Goal: Task Accomplishment & Management: Use online tool/utility

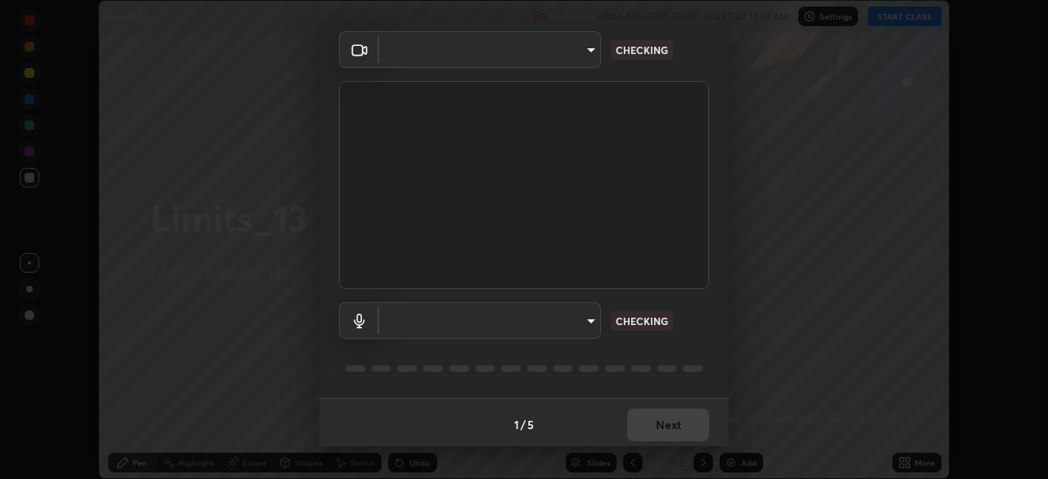
scroll to position [57, 0]
type input "573edd819c0ef8de467de5ce4ec508ac77a3347739658899c49f764764ac8f1c"
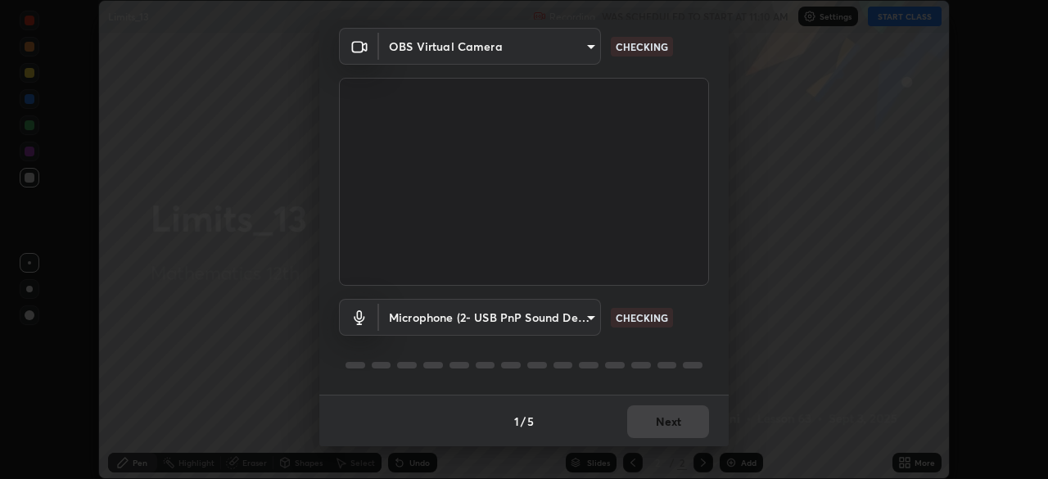
click at [581, 321] on body "Erase all Limits_13 Recording WAS SCHEDULED TO START AT 11:10 AM Settings START…" at bounding box center [524, 239] width 1048 height 479
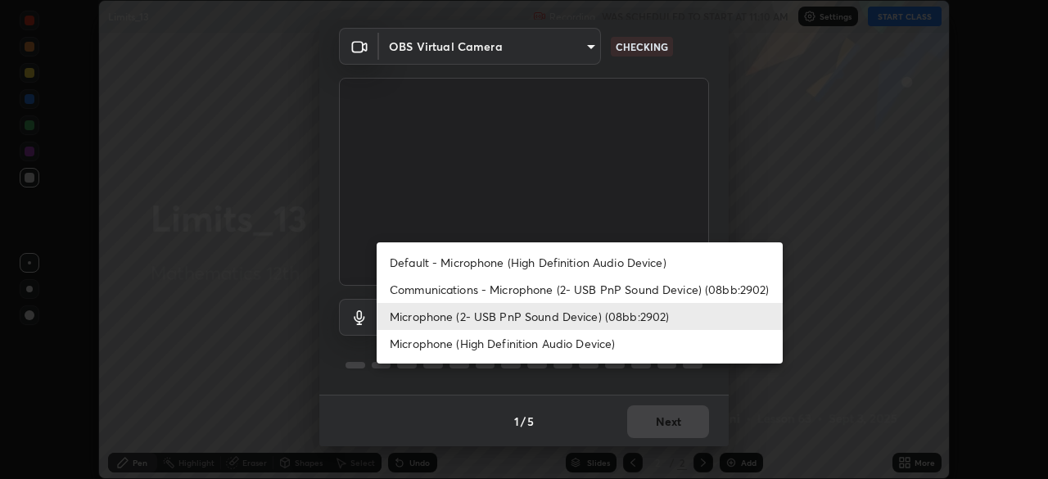
click at [557, 359] on ul "Default - Microphone (High Definition Audio Device) Communications - Microphone…" at bounding box center [580, 302] width 406 height 121
click at [598, 347] on li "Microphone (High Definition Audio Device)" at bounding box center [580, 343] width 406 height 27
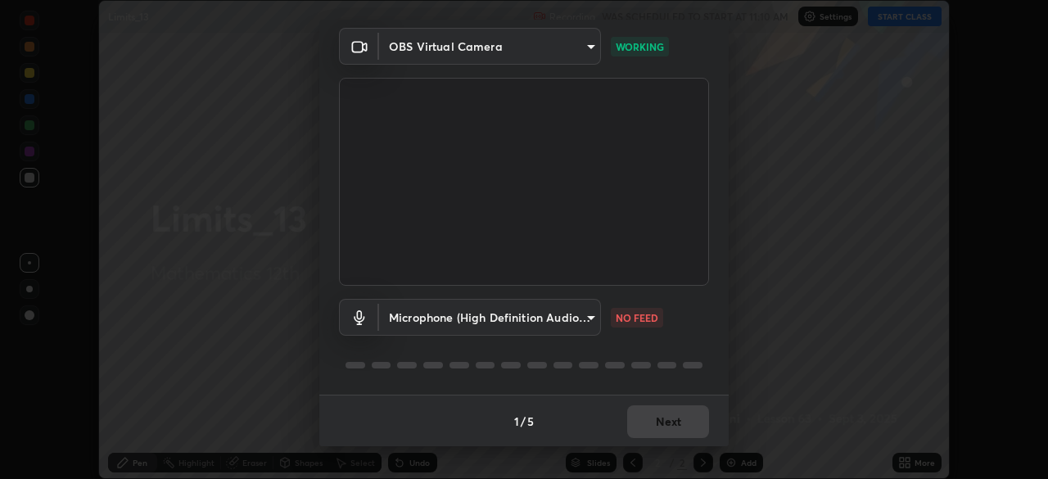
click at [592, 322] on body "Erase all Limits_13 Recording WAS SCHEDULED TO START AT 11:10 AM Settings START…" at bounding box center [524, 239] width 1048 height 479
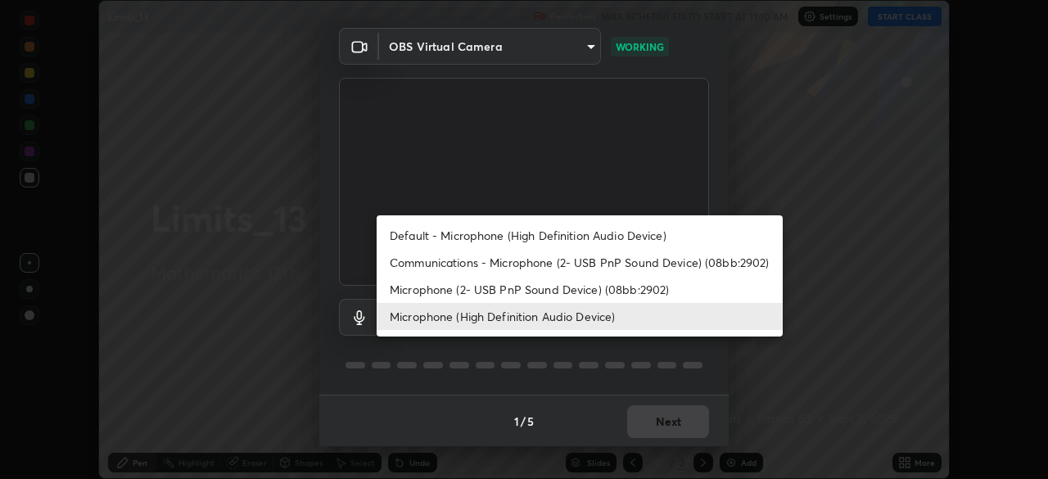
click at [639, 291] on li "Microphone (2- USB PnP Sound Device) (08bb:2902)" at bounding box center [580, 289] width 406 height 27
type input "aea5f8d80b389875e7a47a97f96940650a163a95f833726025dd84a043240feb"
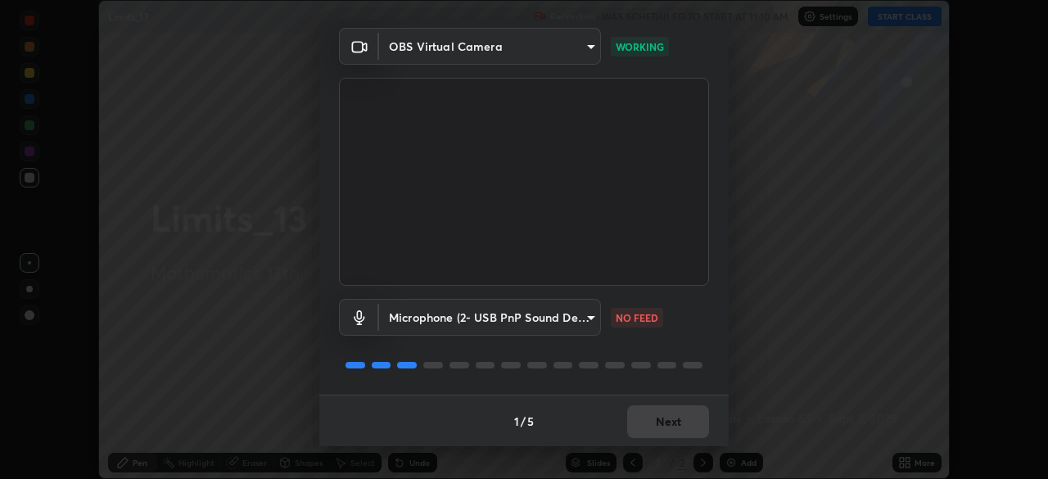
click at [589, 322] on body "Erase all Limits_13 Recording WAS SCHEDULED TO START AT 11:10 AM Settings START…" at bounding box center [524, 239] width 1048 height 479
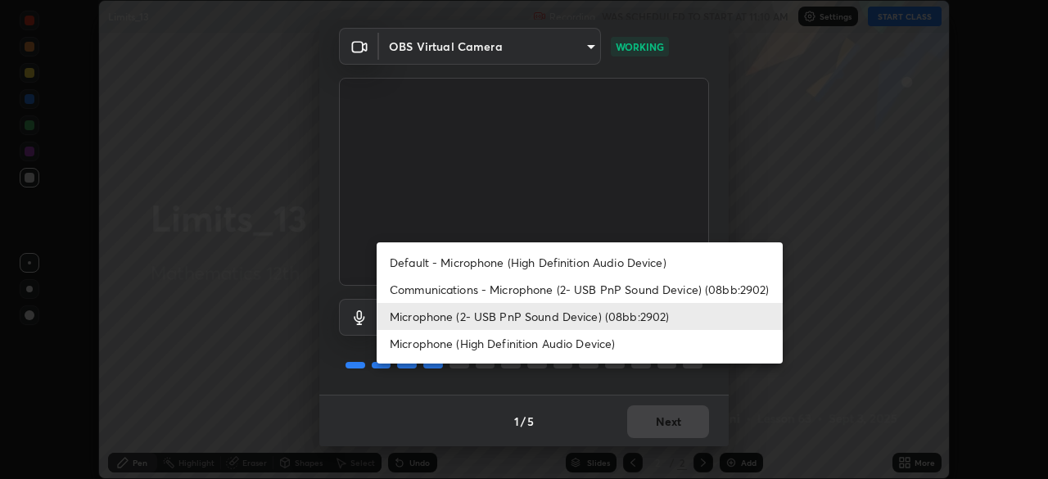
click at [686, 386] on div at bounding box center [524, 239] width 1048 height 479
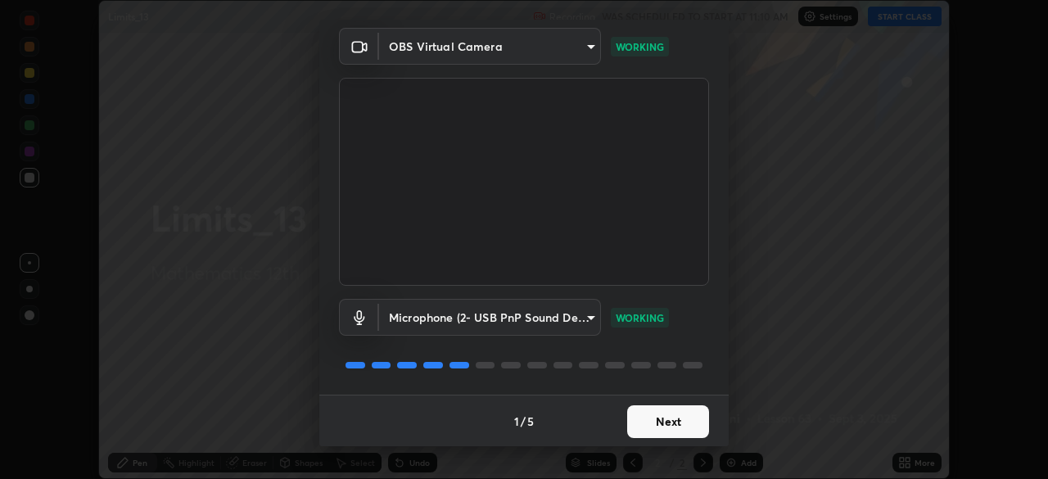
click at [691, 425] on button "Next" at bounding box center [668, 421] width 82 height 33
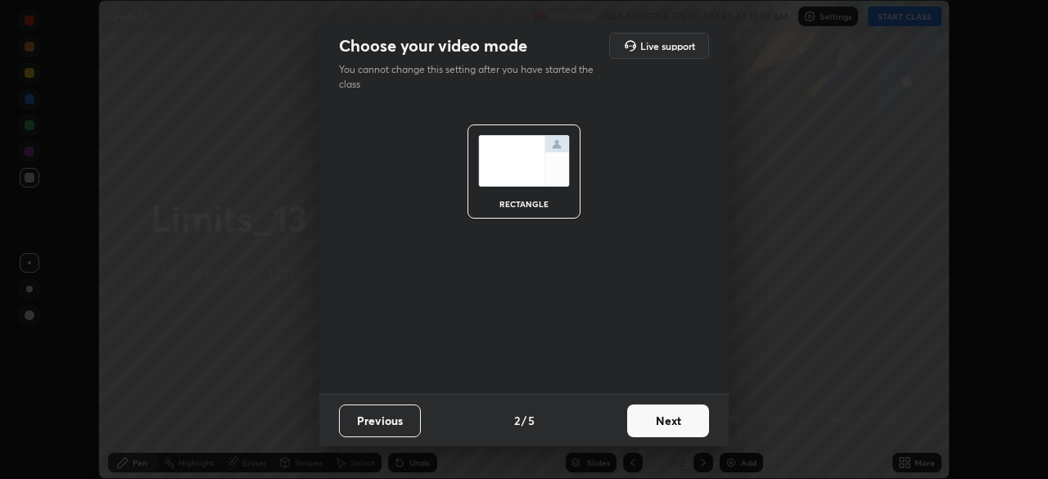
scroll to position [0, 0]
click at [694, 431] on button "Next" at bounding box center [668, 420] width 82 height 33
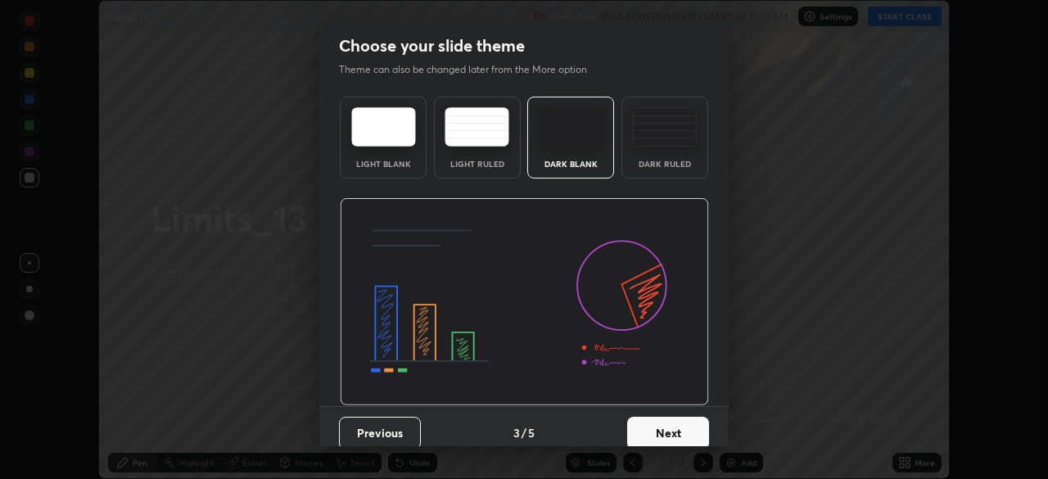
click at [702, 432] on button "Next" at bounding box center [668, 433] width 82 height 33
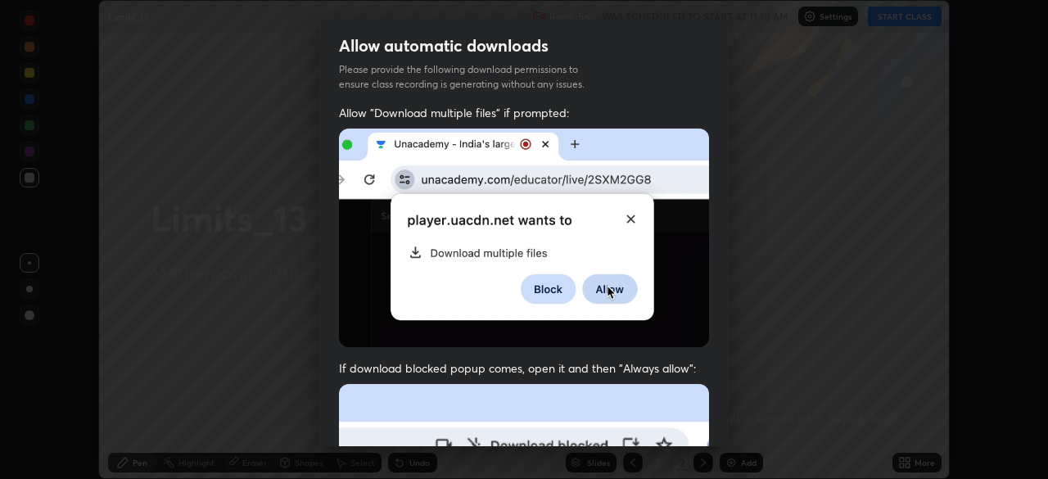
click at [748, 429] on div "Allow automatic downloads Please provide the following download permissions to …" at bounding box center [524, 239] width 1048 height 479
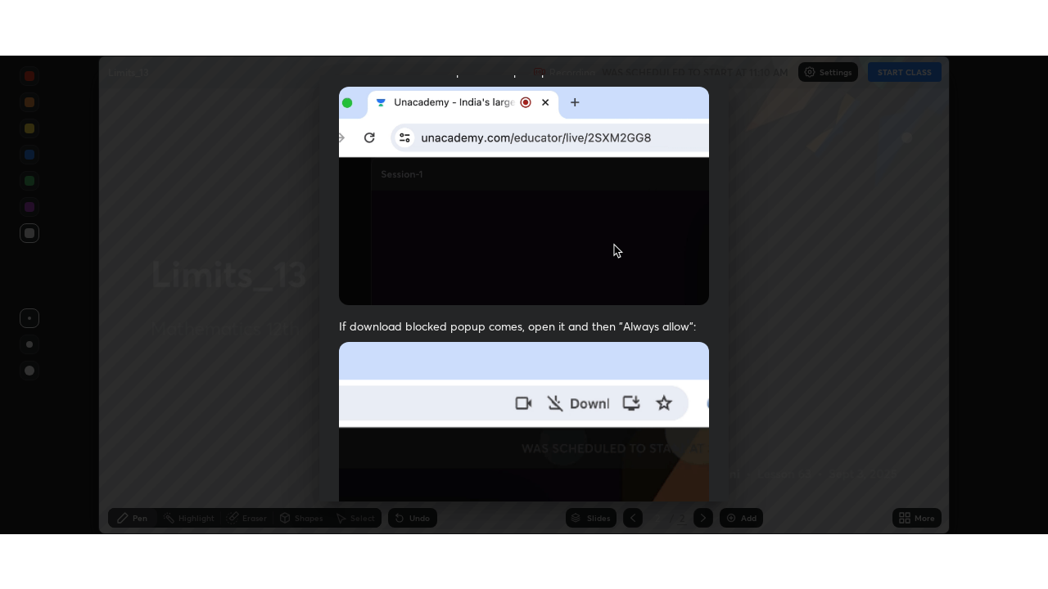
scroll to position [391, 0]
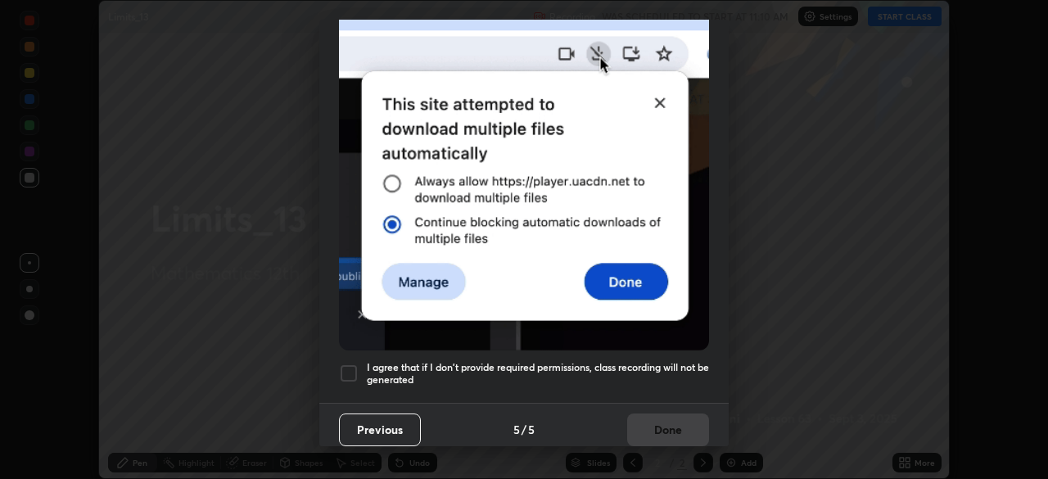
click at [361, 373] on div "I agree that if I don't provide required permissions, class recording will not …" at bounding box center [524, 374] width 370 height 20
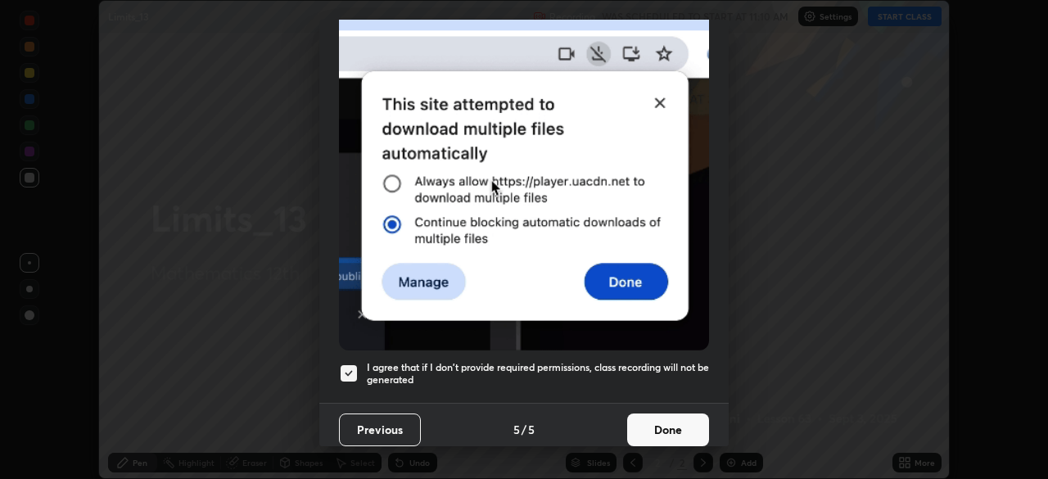
click at [681, 426] on button "Done" at bounding box center [668, 429] width 82 height 33
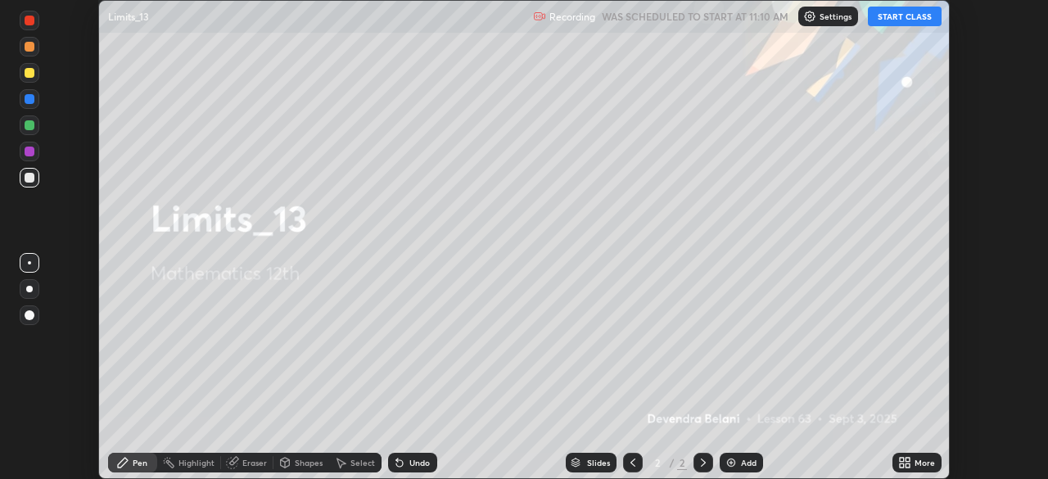
click at [915, 21] on button "START CLASS" at bounding box center [905, 17] width 74 height 20
click at [748, 463] on div "Add" at bounding box center [749, 462] width 16 height 8
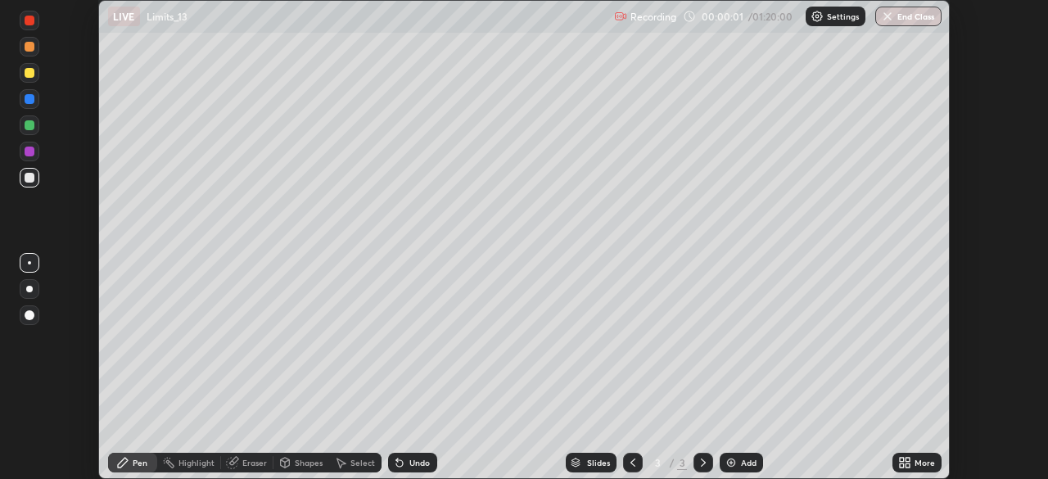
click at [907, 465] on icon at bounding box center [908, 465] width 4 height 4
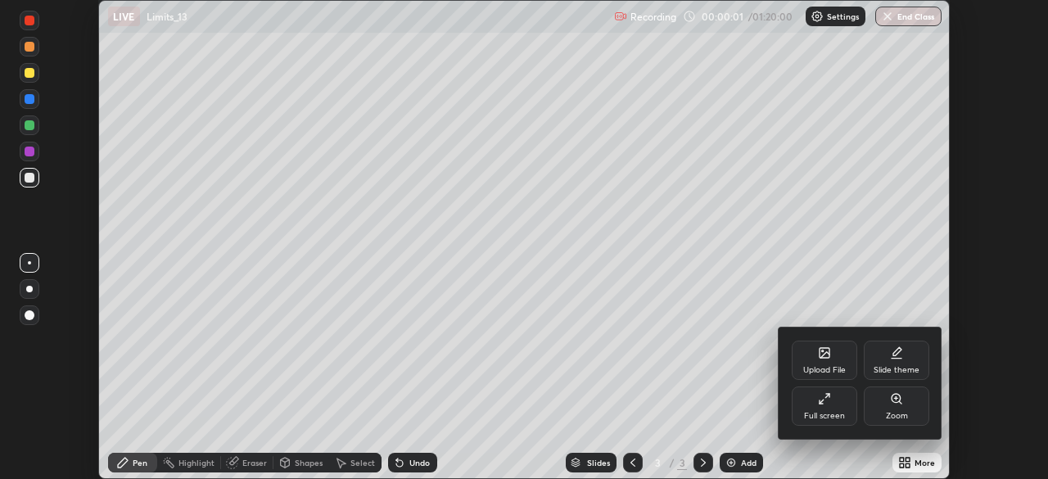
click at [838, 412] on div "Full screen" at bounding box center [824, 416] width 41 height 8
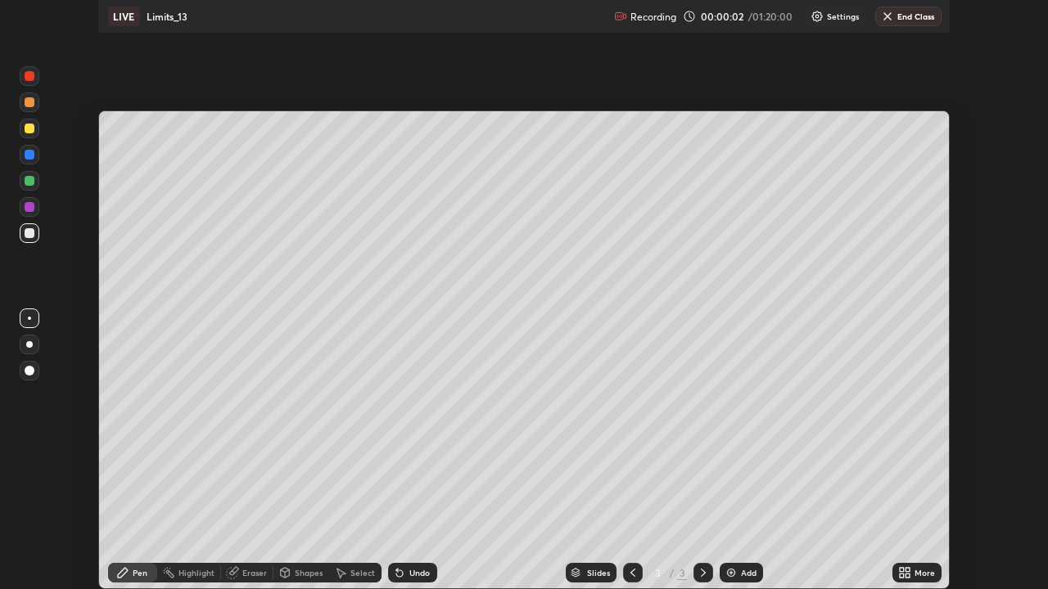
scroll to position [589, 1048]
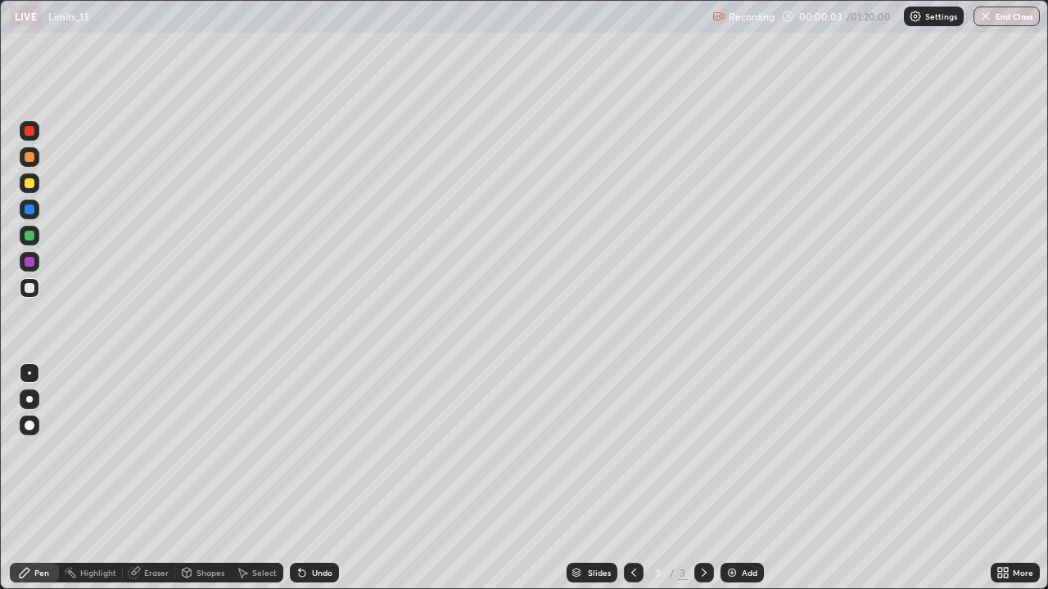
click at [31, 185] on div at bounding box center [30, 183] width 10 height 10
click at [32, 164] on div at bounding box center [30, 157] width 20 height 20
click at [334, 478] on div "Undo" at bounding box center [314, 573] width 49 height 20
click at [306, 478] on icon at bounding box center [302, 573] width 13 height 13
click at [33, 296] on div at bounding box center [30, 288] width 20 height 20
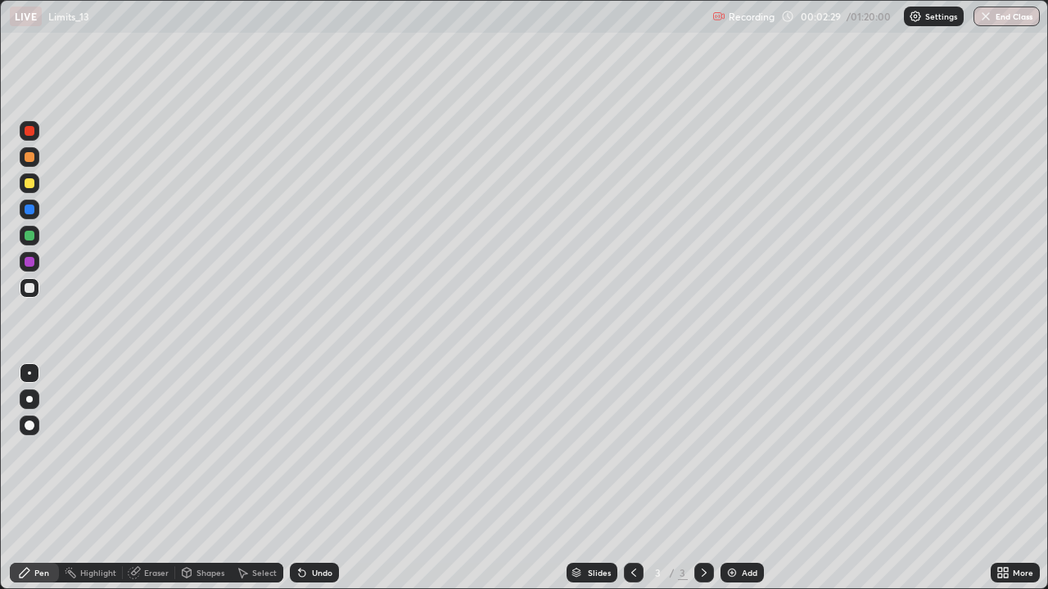
click at [27, 236] on div at bounding box center [30, 236] width 10 height 10
click at [31, 218] on div at bounding box center [30, 210] width 20 height 20
click at [28, 237] on div at bounding box center [30, 236] width 10 height 10
click at [31, 183] on div at bounding box center [30, 183] width 10 height 10
click at [737, 478] on div "Add" at bounding box center [741, 573] width 43 height 20
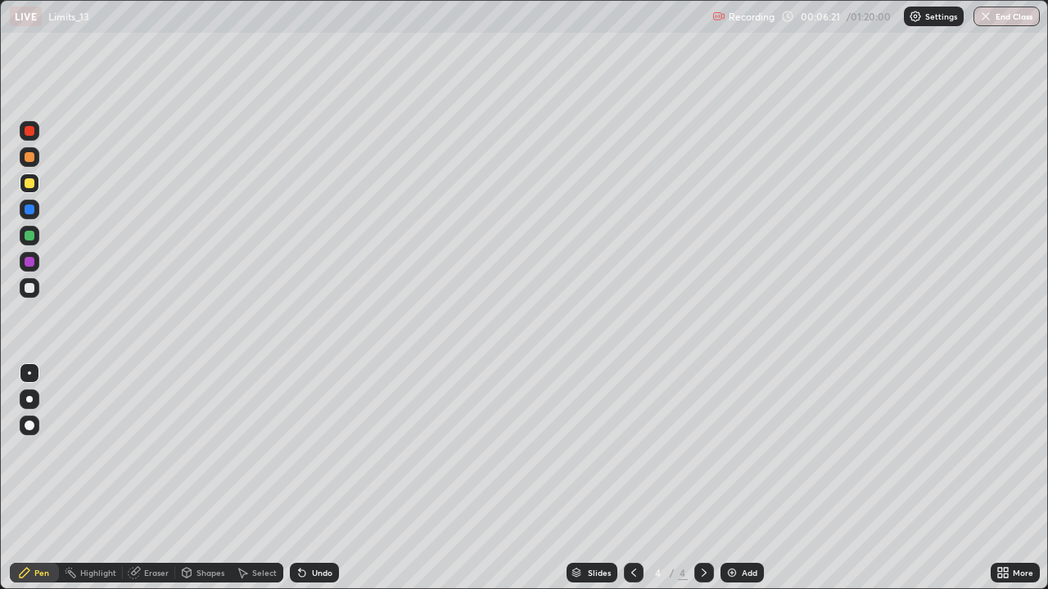
click at [29, 240] on div at bounding box center [30, 236] width 10 height 10
click at [36, 292] on div at bounding box center [30, 288] width 20 height 20
click at [29, 242] on div at bounding box center [30, 236] width 20 height 20
click at [632, 478] on icon at bounding box center [633, 573] width 5 height 8
click at [711, 478] on div at bounding box center [704, 573] width 20 height 20
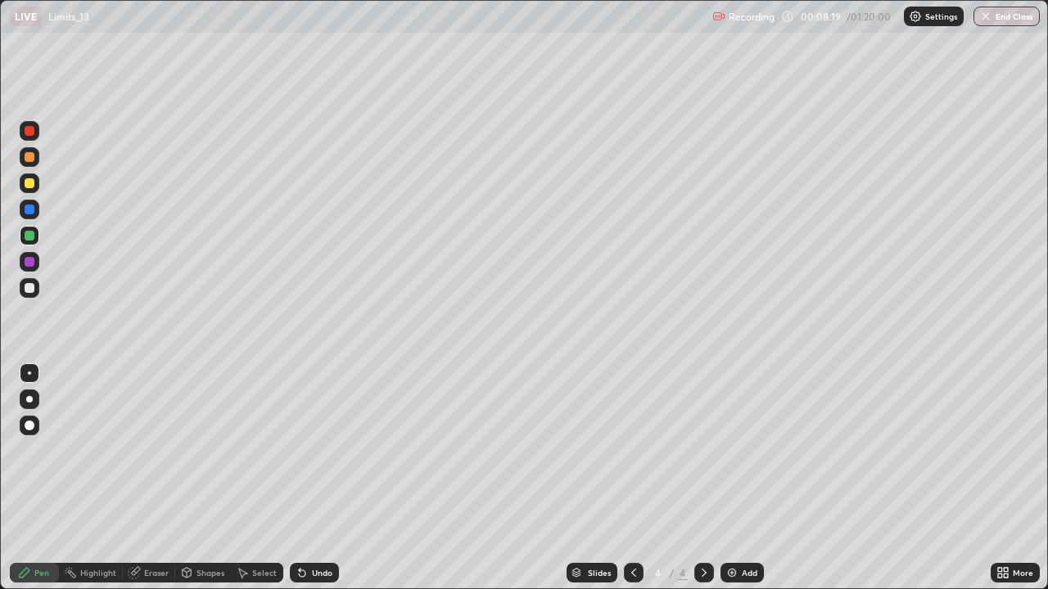
click at [268, 478] on div "Select" at bounding box center [264, 573] width 25 height 8
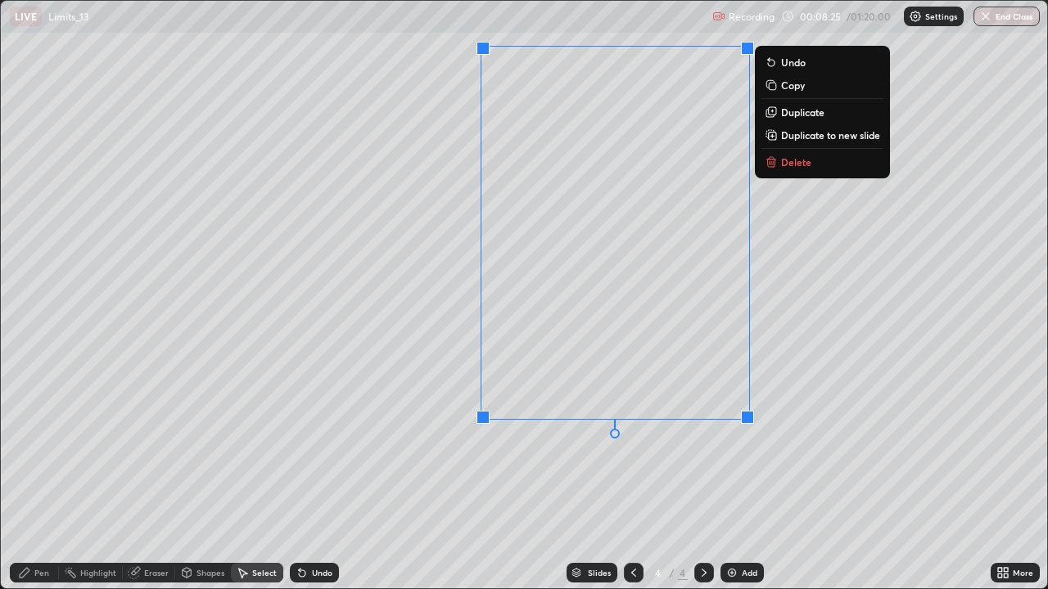
click at [797, 169] on button "Delete" at bounding box center [822, 162] width 122 height 20
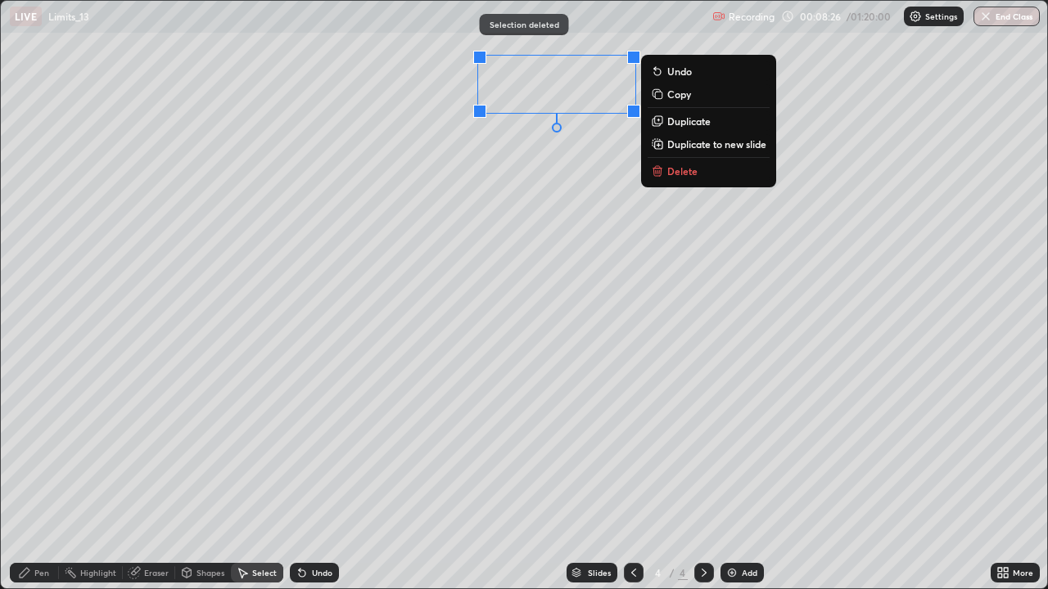
click at [702, 174] on button "Delete" at bounding box center [709, 171] width 122 height 20
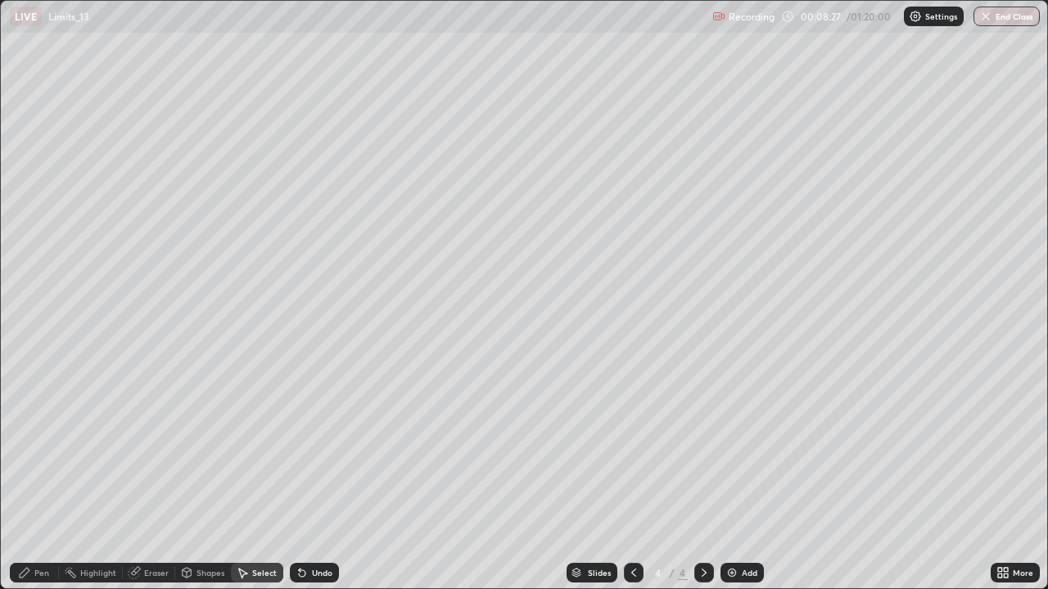
click at [46, 478] on div "Pen" at bounding box center [41, 573] width 15 height 8
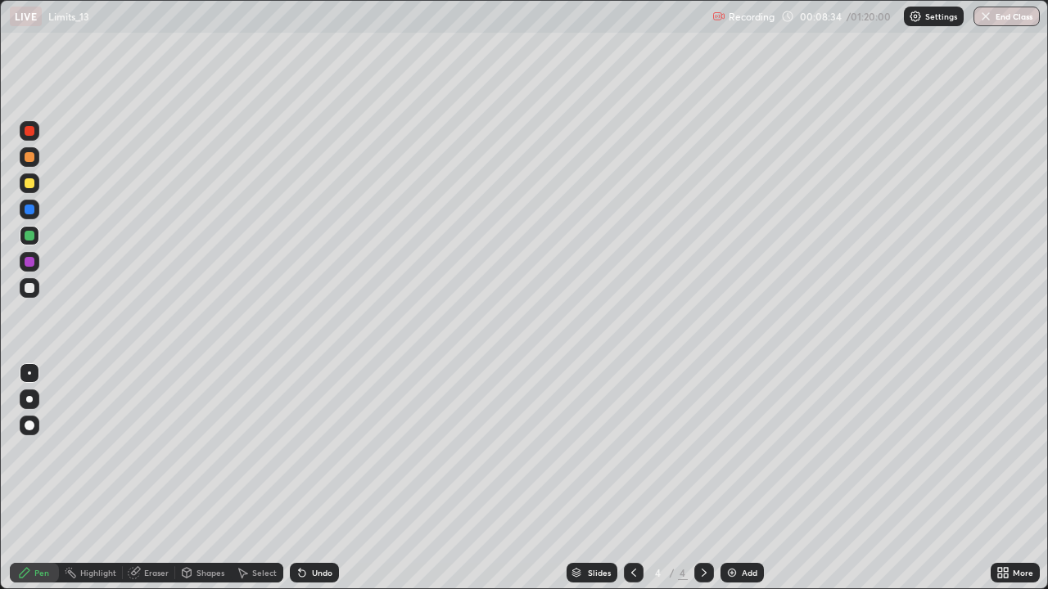
click at [329, 478] on div "Undo" at bounding box center [322, 573] width 20 height 8
click at [325, 478] on div "Undo" at bounding box center [314, 573] width 49 height 20
click at [334, 478] on div "Undo" at bounding box center [314, 573] width 49 height 20
click at [31, 185] on div at bounding box center [30, 183] width 10 height 10
click at [732, 478] on img at bounding box center [731, 573] width 13 height 13
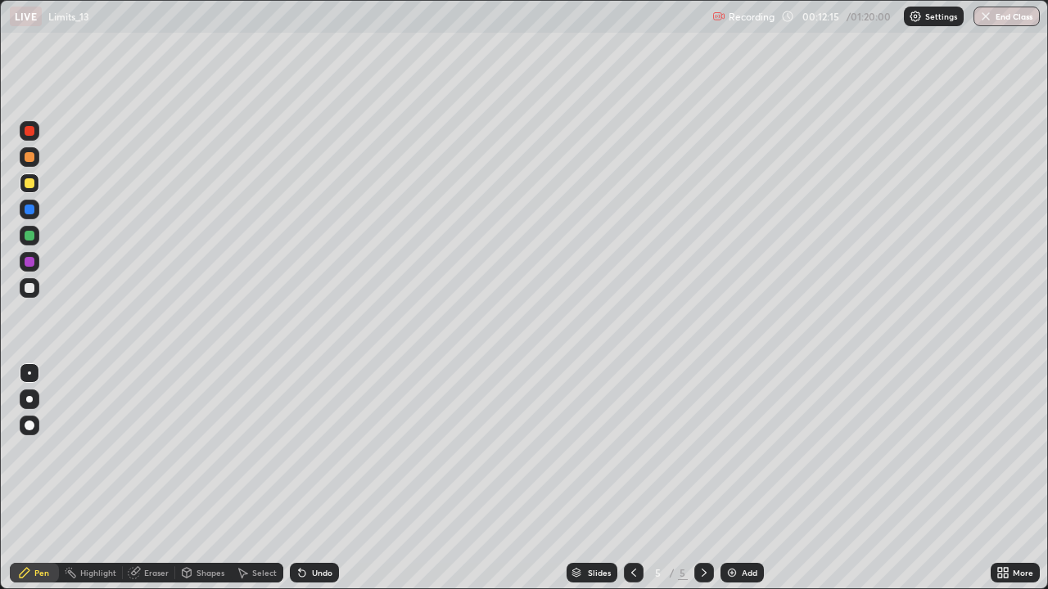
click at [28, 291] on div at bounding box center [30, 288] width 10 height 10
click at [299, 478] on icon at bounding box center [300, 570] width 2 height 2
click at [300, 478] on icon at bounding box center [302, 574] width 7 height 7
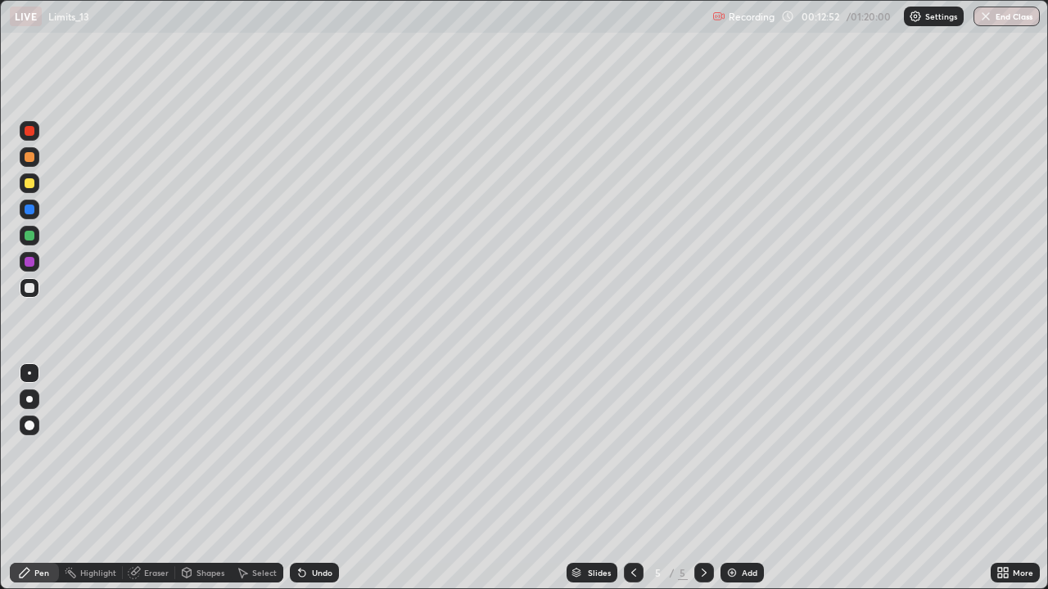
click at [149, 478] on div "Eraser" at bounding box center [156, 573] width 25 height 8
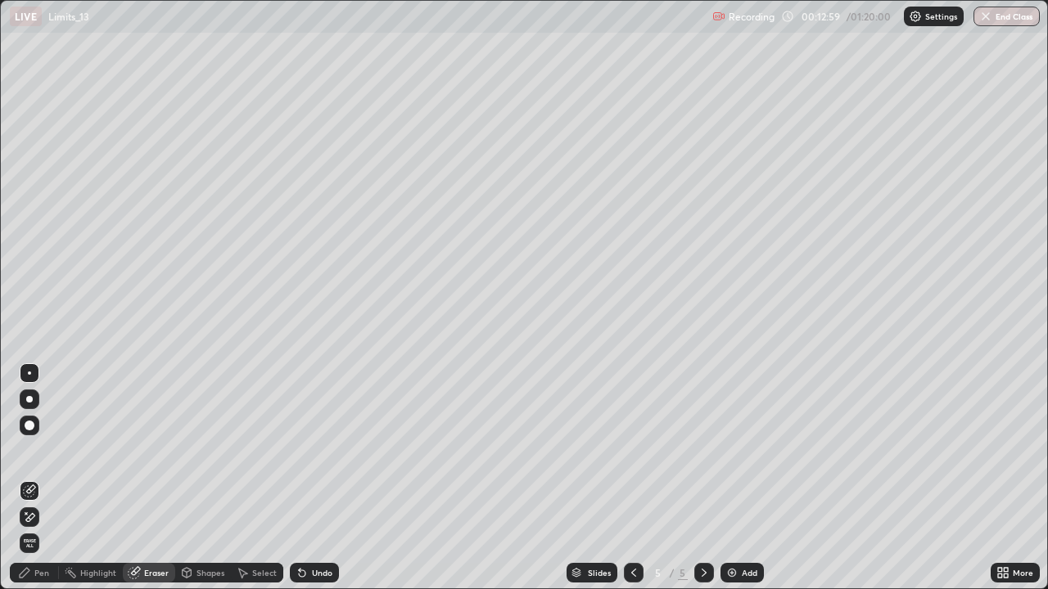
click at [44, 478] on div "Pen" at bounding box center [41, 573] width 15 height 8
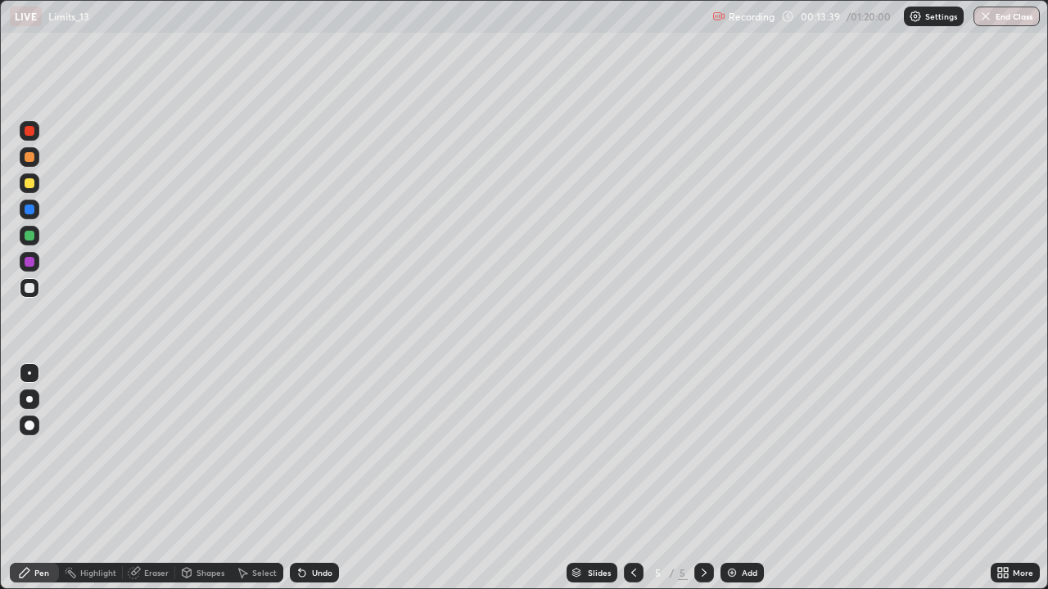
click at [47, 478] on div "Pen" at bounding box center [41, 573] width 15 height 8
click at [33, 206] on div at bounding box center [30, 210] width 10 height 10
click at [213, 478] on div "Shapes" at bounding box center [210, 573] width 28 height 8
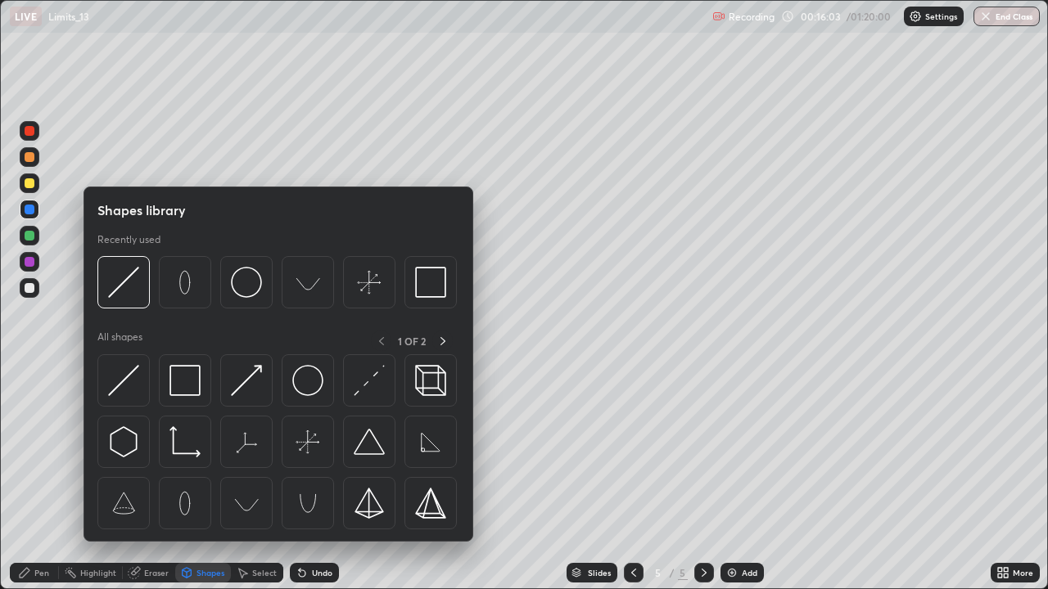
click at [167, 478] on div "Eraser" at bounding box center [156, 573] width 25 height 8
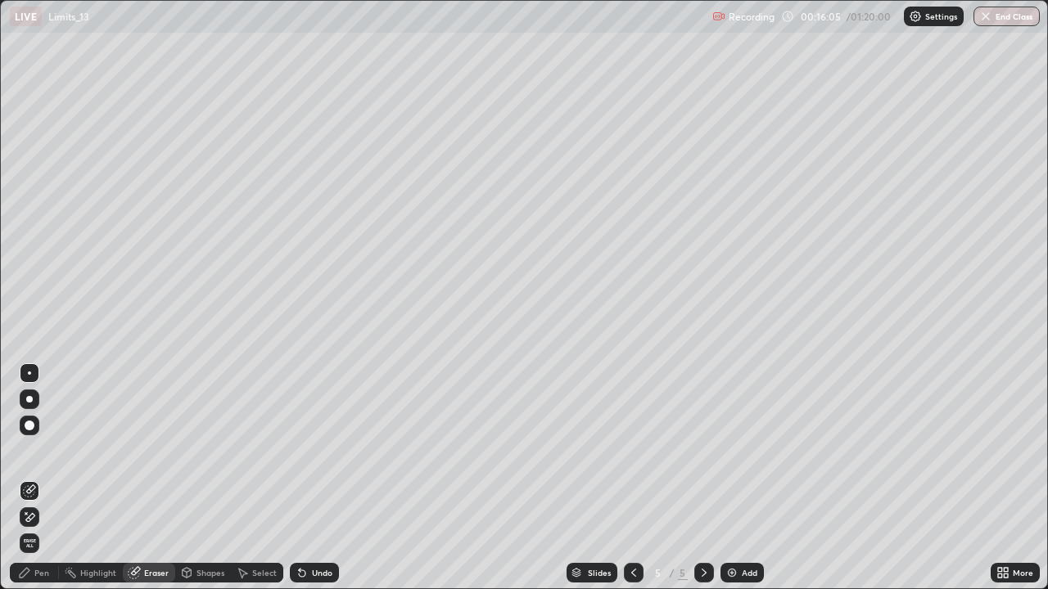
click at [49, 478] on div "Pen" at bounding box center [34, 573] width 49 height 20
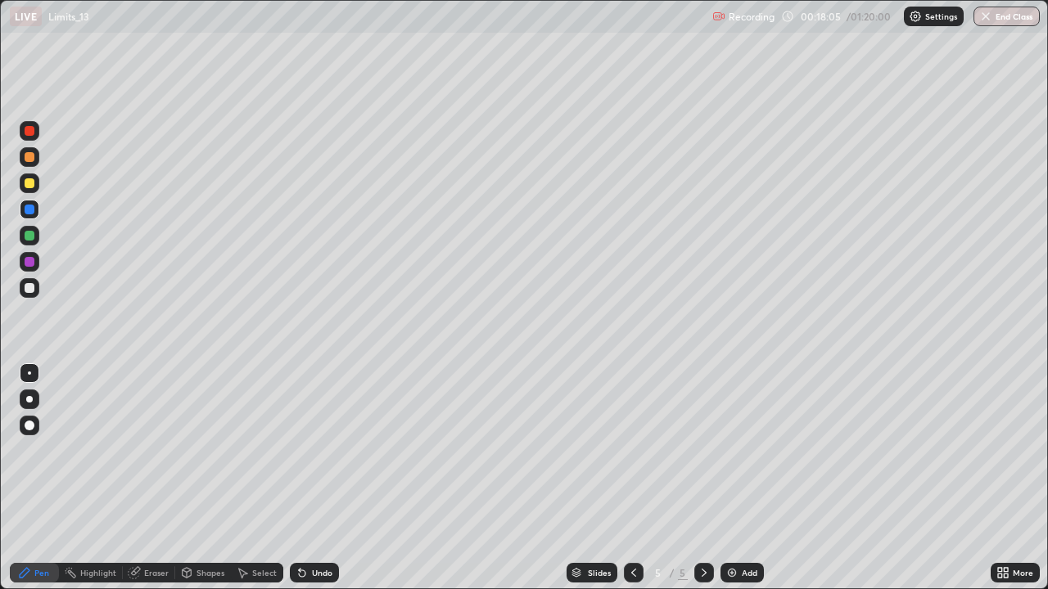
click at [705, 478] on div at bounding box center [704, 573] width 20 height 20
click at [737, 478] on div "Add" at bounding box center [741, 573] width 43 height 20
click at [29, 183] on div at bounding box center [30, 183] width 10 height 10
click at [321, 478] on div "Undo" at bounding box center [322, 573] width 20 height 8
click at [336, 478] on div "Undo" at bounding box center [314, 573] width 49 height 20
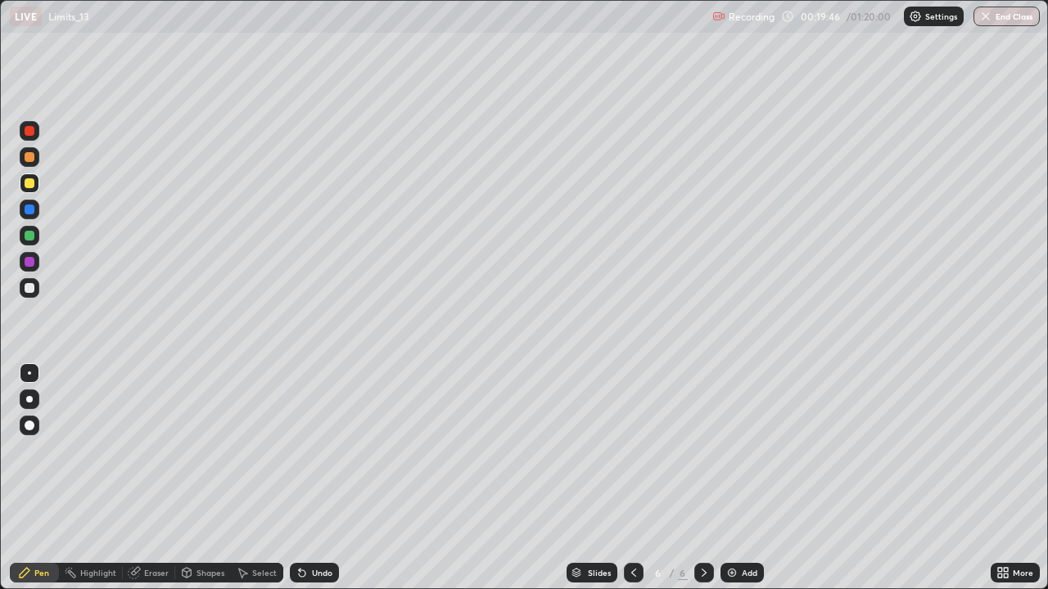
click at [329, 478] on div "Undo" at bounding box center [322, 573] width 20 height 8
click at [328, 478] on div "Undo" at bounding box center [322, 573] width 20 height 8
click at [330, 478] on div "Undo" at bounding box center [322, 573] width 20 height 8
click at [336, 478] on div "Undo" at bounding box center [314, 573] width 49 height 20
click at [33, 292] on div at bounding box center [30, 288] width 10 height 10
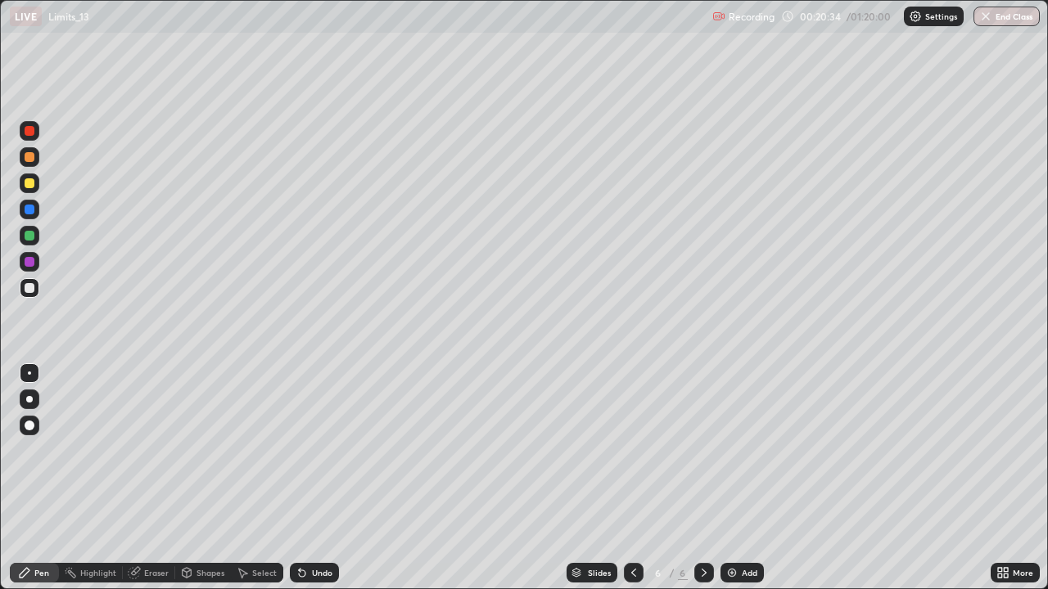
click at [34, 239] on div at bounding box center [30, 236] width 20 height 20
click at [28, 291] on div at bounding box center [30, 288] width 10 height 10
click at [29, 236] on div at bounding box center [30, 236] width 10 height 10
click at [737, 478] on img at bounding box center [731, 573] width 13 height 13
click at [31, 289] on div at bounding box center [30, 288] width 10 height 10
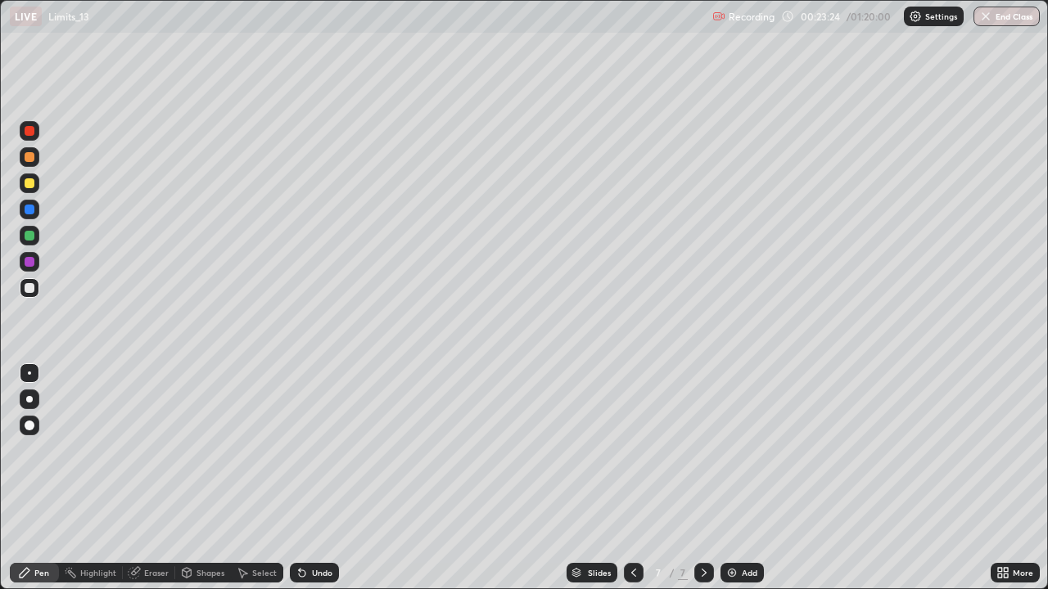
click at [260, 478] on div "Select" at bounding box center [264, 573] width 25 height 8
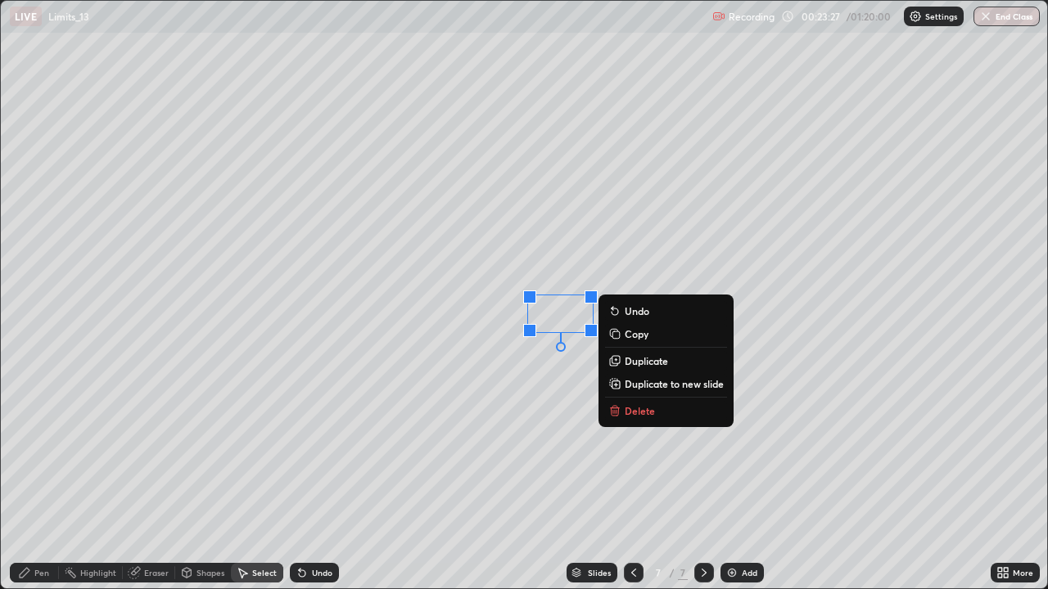
click at [66, 478] on circle at bounding box center [66, 573] width 2 height 2
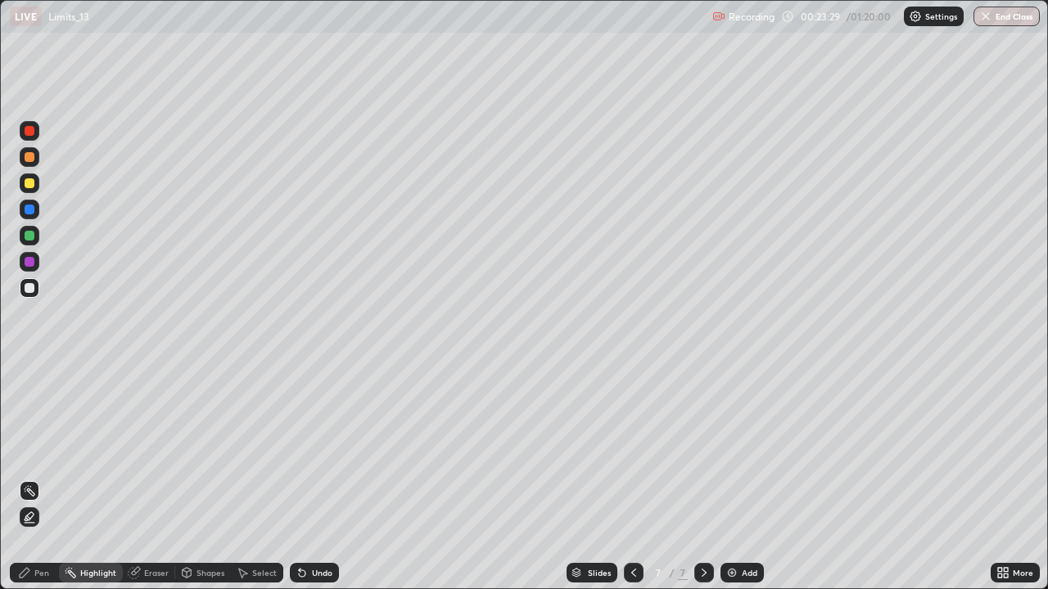
click at [43, 478] on div "Pen" at bounding box center [41, 573] width 15 height 8
click at [29, 237] on div at bounding box center [30, 236] width 10 height 10
click at [31, 160] on div at bounding box center [30, 157] width 10 height 10
click at [267, 478] on div "Select" at bounding box center [264, 573] width 25 height 8
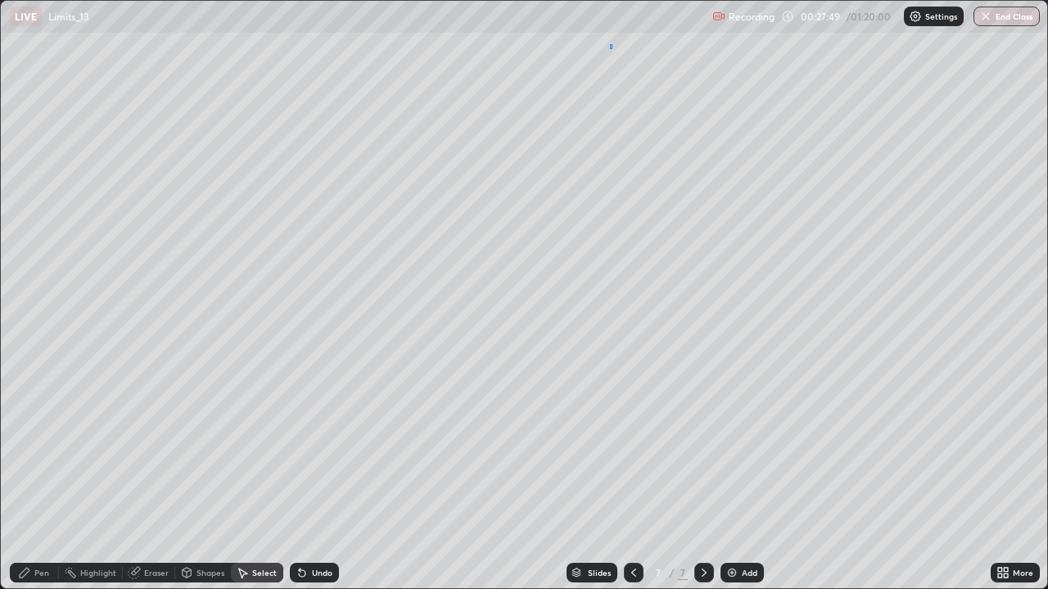
click at [611, 44] on div "0 ° Undo Copy Duplicate Duplicate to new slide Delete" at bounding box center [524, 295] width 1047 height 589
click at [720, 478] on div "Add" at bounding box center [741, 573] width 43 height 20
click at [45, 478] on div "Pen" at bounding box center [41, 573] width 15 height 8
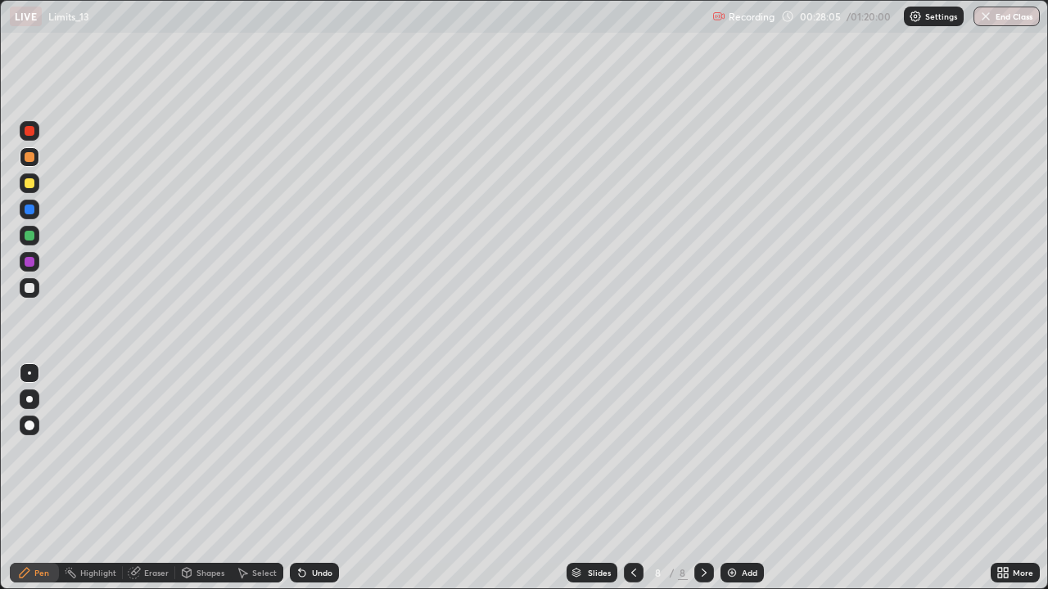
click at [28, 211] on div at bounding box center [30, 210] width 10 height 10
click at [29, 182] on div at bounding box center [30, 183] width 10 height 10
click at [32, 288] on div at bounding box center [30, 288] width 10 height 10
click at [29, 184] on div at bounding box center [30, 183] width 10 height 10
click at [309, 478] on div "Undo" at bounding box center [314, 573] width 49 height 20
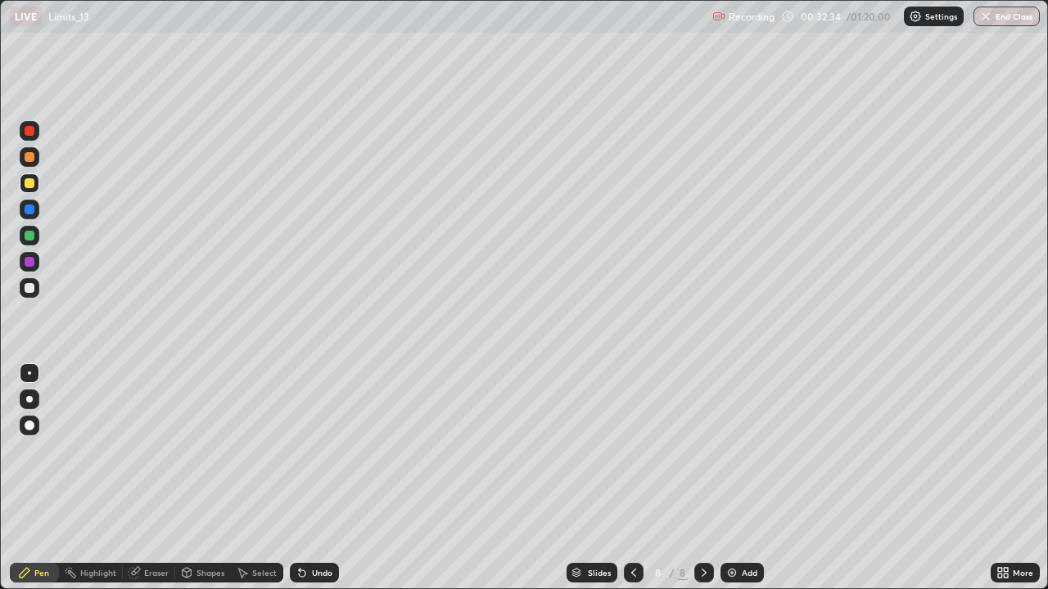
click at [313, 478] on div "Undo" at bounding box center [322, 573] width 20 height 8
click at [312, 478] on div "Undo" at bounding box center [322, 573] width 20 height 8
click at [308, 478] on div "Undo" at bounding box center [314, 573] width 49 height 20
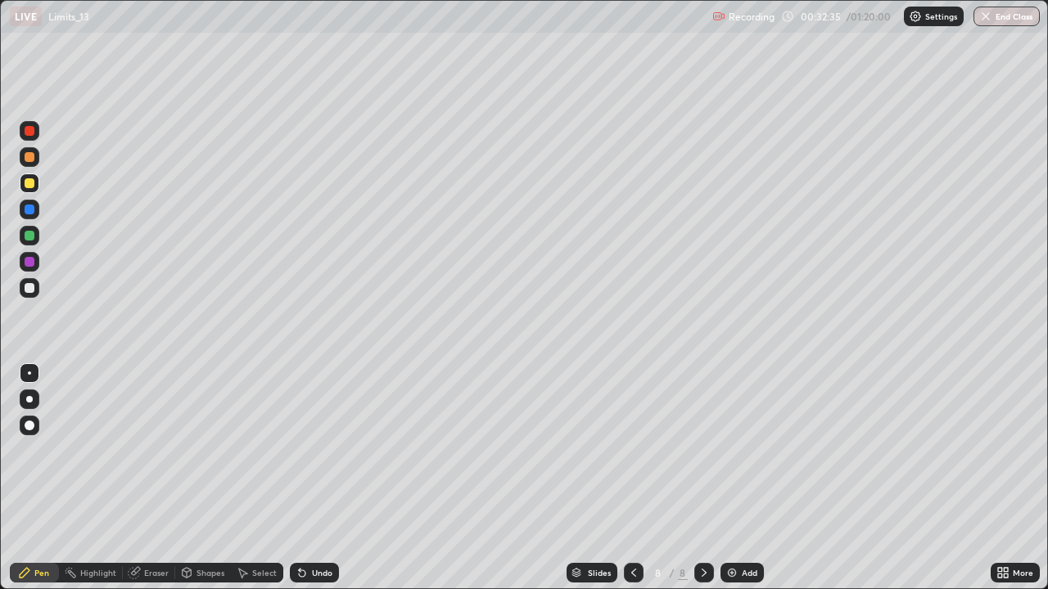
click at [309, 478] on div "Undo" at bounding box center [314, 573] width 49 height 20
click at [312, 478] on div "Undo" at bounding box center [322, 573] width 20 height 8
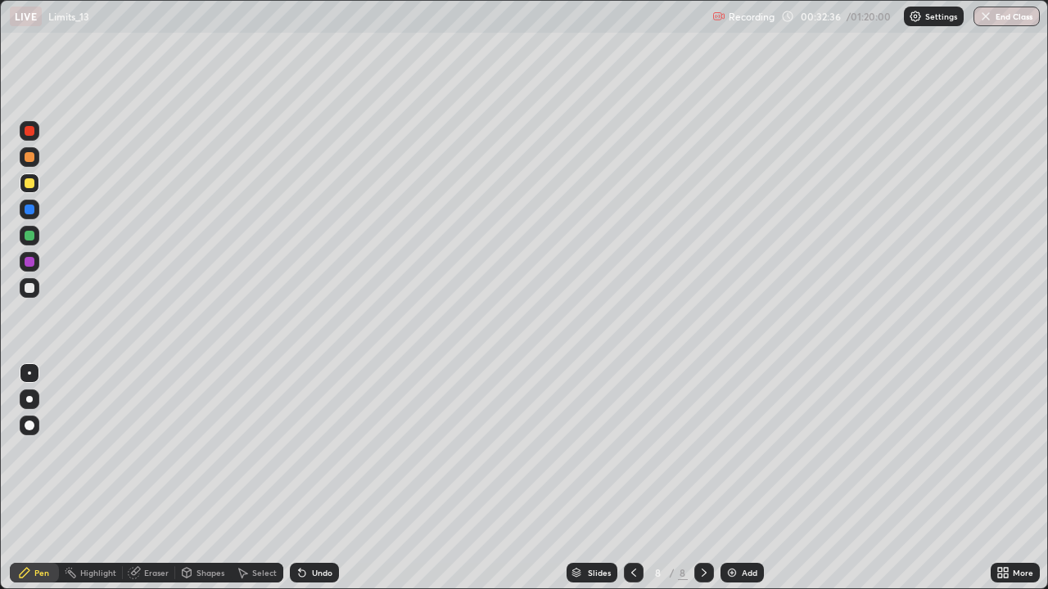
click at [312, 478] on div "Undo" at bounding box center [322, 573] width 20 height 8
click at [314, 478] on div "Undo" at bounding box center [322, 573] width 20 height 8
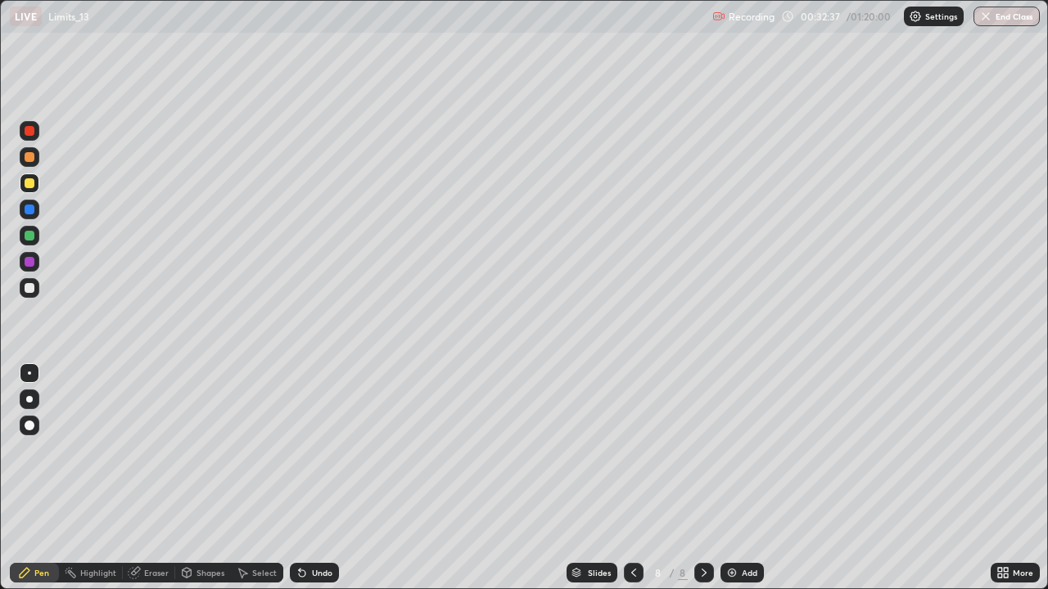
click at [317, 478] on div "Undo" at bounding box center [322, 573] width 20 height 8
click at [316, 478] on div "Undo" at bounding box center [314, 573] width 49 height 20
click at [309, 478] on div "Undo" at bounding box center [314, 573] width 49 height 20
click at [29, 237] on div at bounding box center [30, 236] width 10 height 10
click at [735, 478] on img at bounding box center [731, 573] width 13 height 13
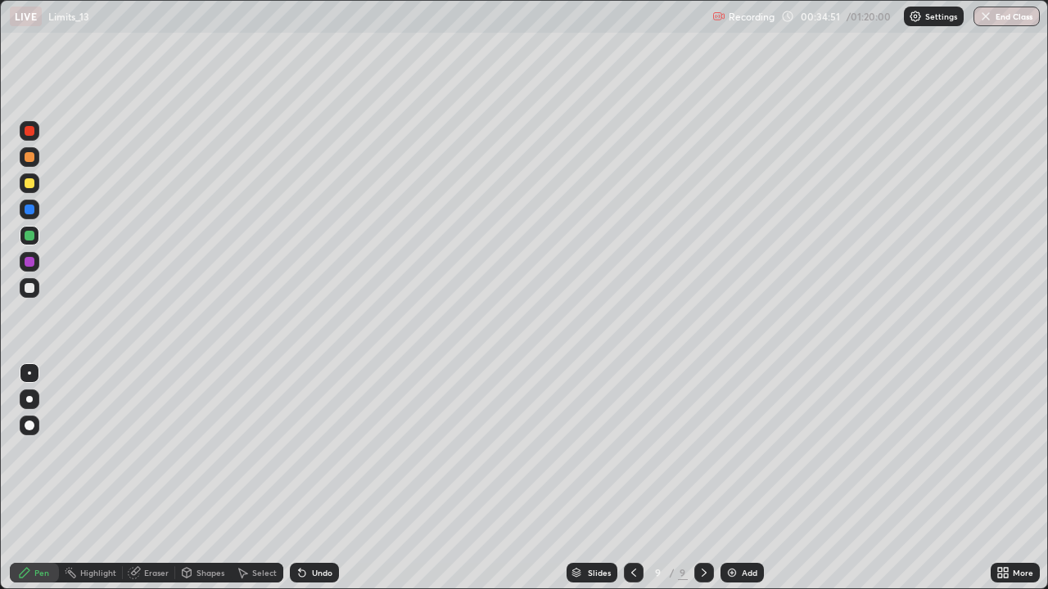
click at [20, 187] on div at bounding box center [30, 184] width 20 height 20
click at [160, 478] on div "Eraser" at bounding box center [156, 573] width 25 height 8
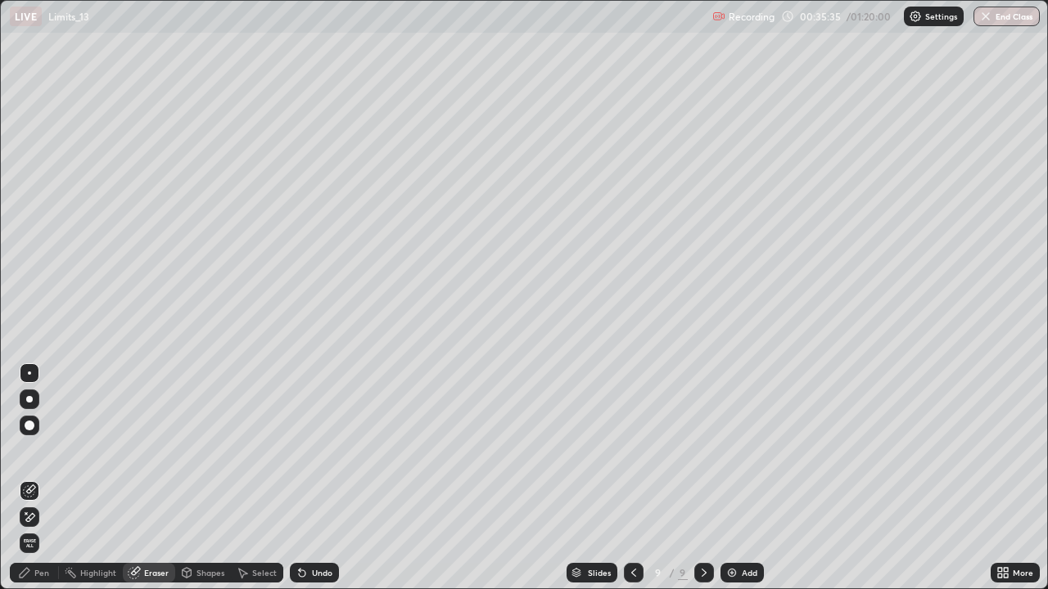
click at [39, 478] on div "Pen" at bounding box center [41, 573] width 15 height 8
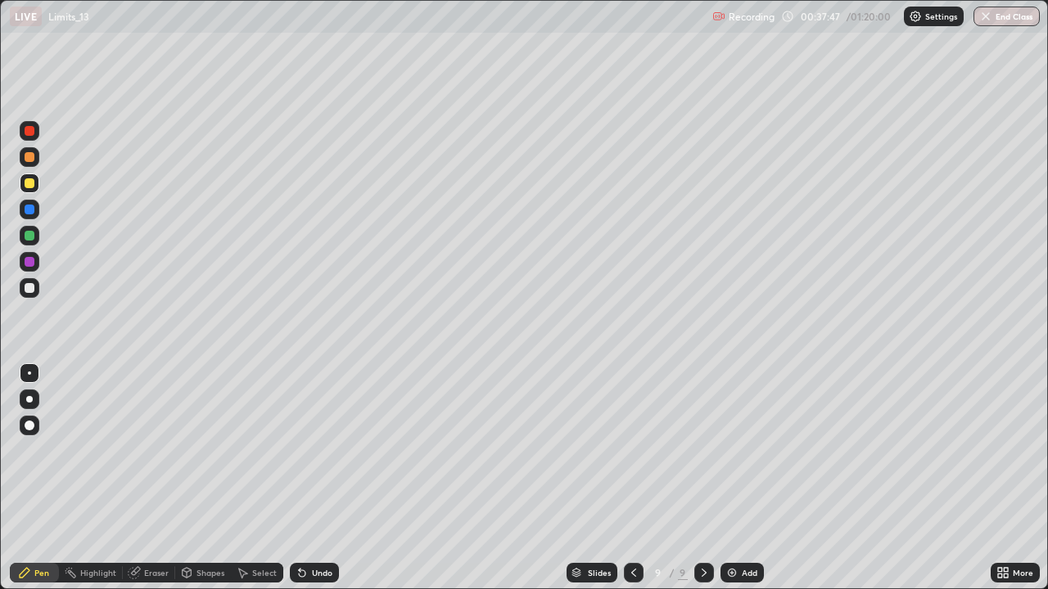
click at [29, 289] on div at bounding box center [30, 288] width 10 height 10
click at [305, 478] on icon at bounding box center [302, 573] width 13 height 13
click at [335, 478] on div "Undo" at bounding box center [314, 573] width 49 height 20
click at [346, 478] on div "Slides 9 / 9 Add" at bounding box center [665, 573] width 652 height 33
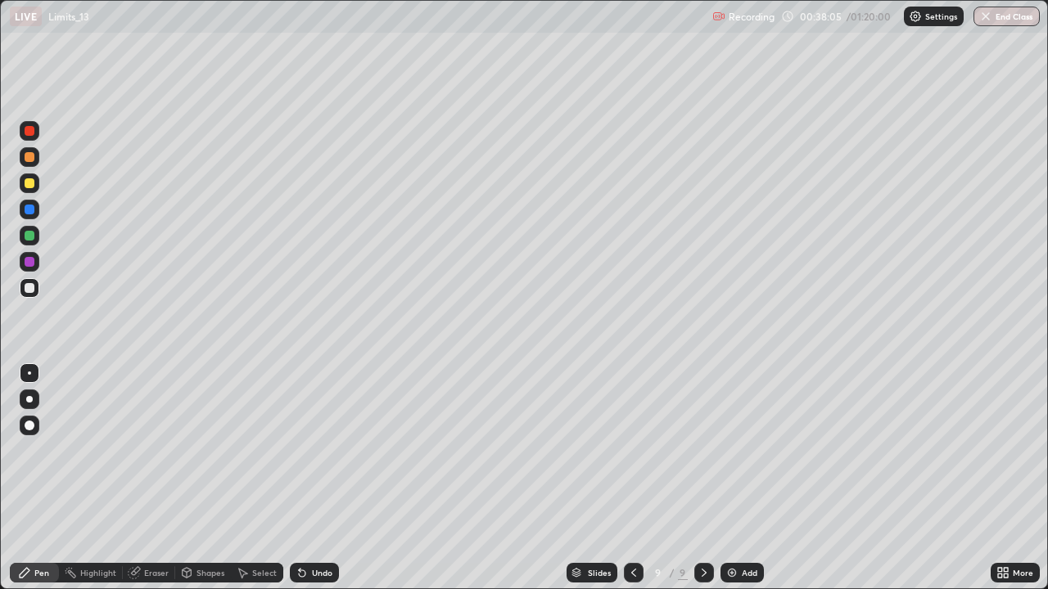
click at [272, 478] on div "Select" at bounding box center [264, 573] width 25 height 8
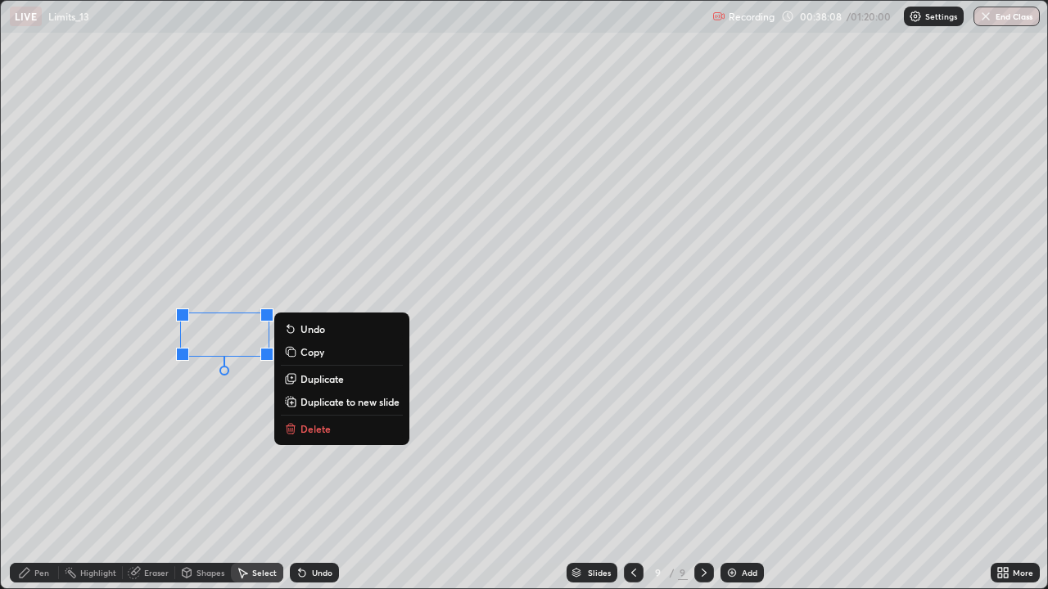
click at [41, 478] on div "Pen" at bounding box center [34, 573] width 49 height 20
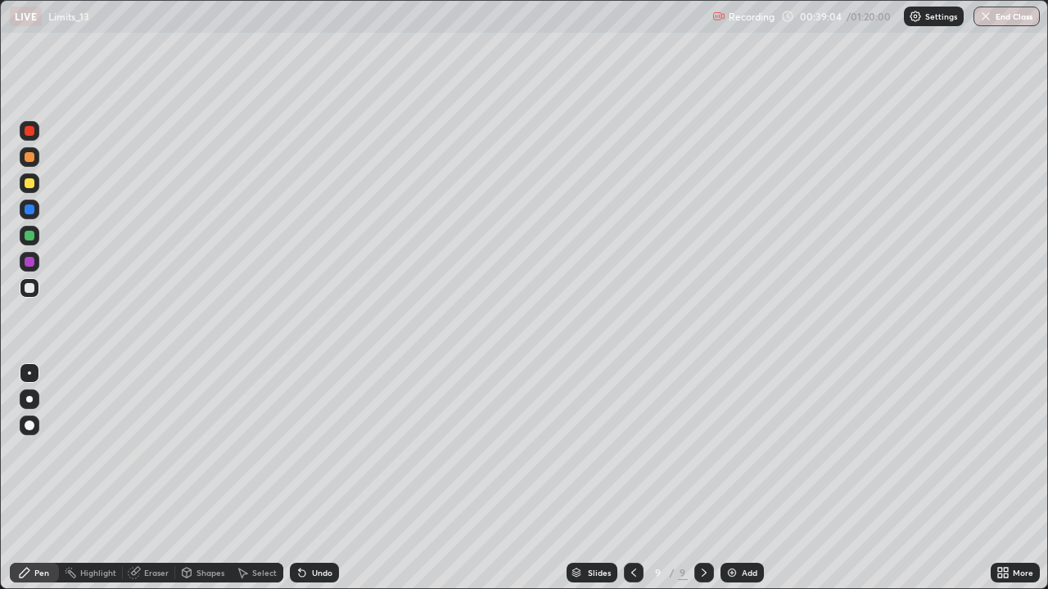
click at [33, 264] on div at bounding box center [30, 262] width 10 height 10
click at [163, 478] on div "Eraser" at bounding box center [156, 573] width 25 height 8
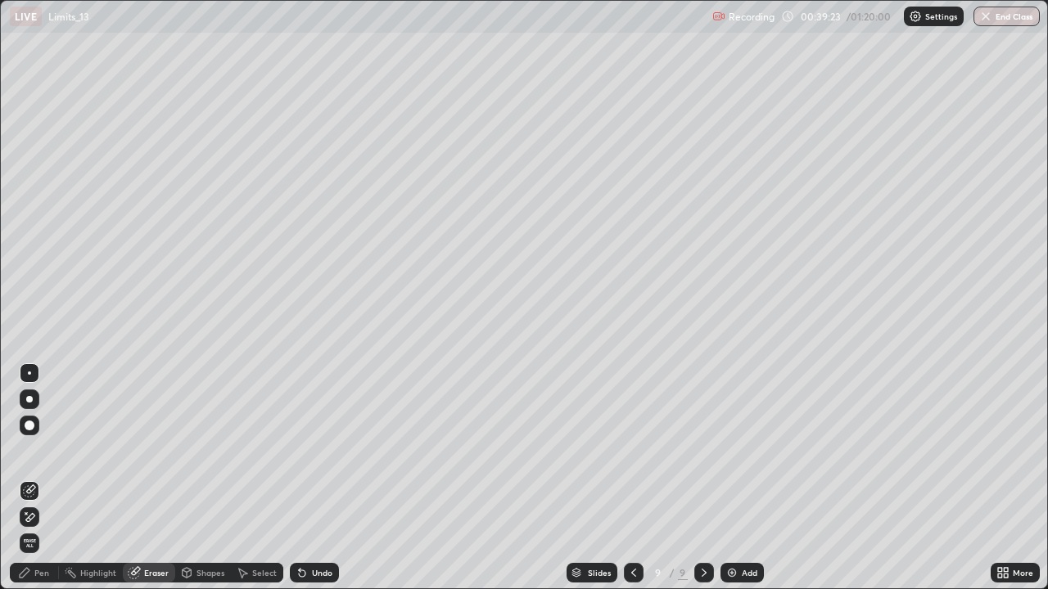
click at [34, 478] on div "Pen" at bounding box center [34, 573] width 49 height 20
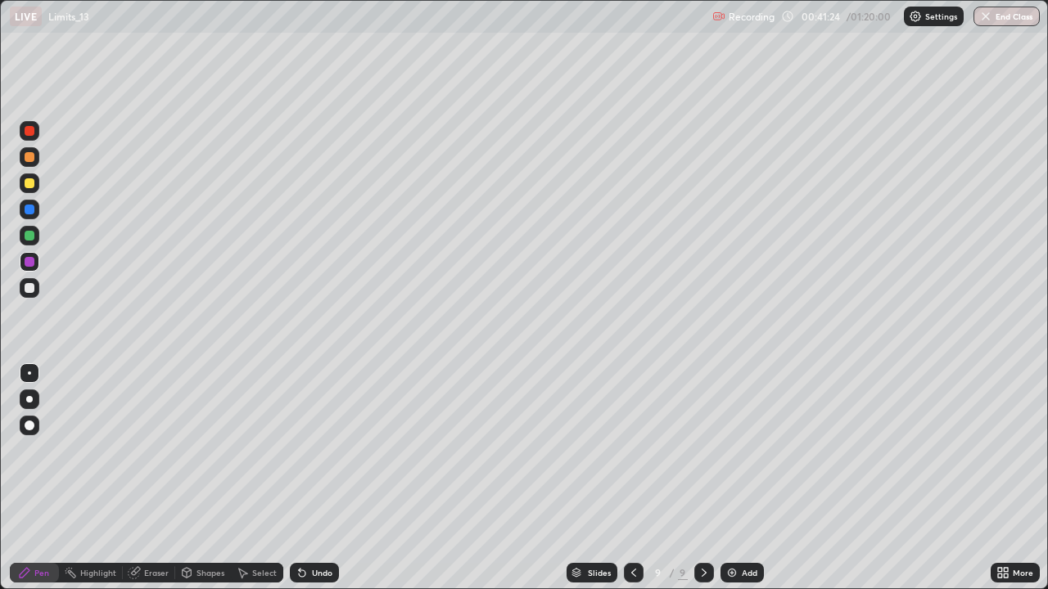
click at [28, 183] on div at bounding box center [30, 183] width 10 height 10
click at [723, 478] on div "Add" at bounding box center [741, 573] width 43 height 20
click at [318, 478] on div "Undo" at bounding box center [322, 573] width 20 height 8
click at [26, 237] on div at bounding box center [30, 236] width 10 height 10
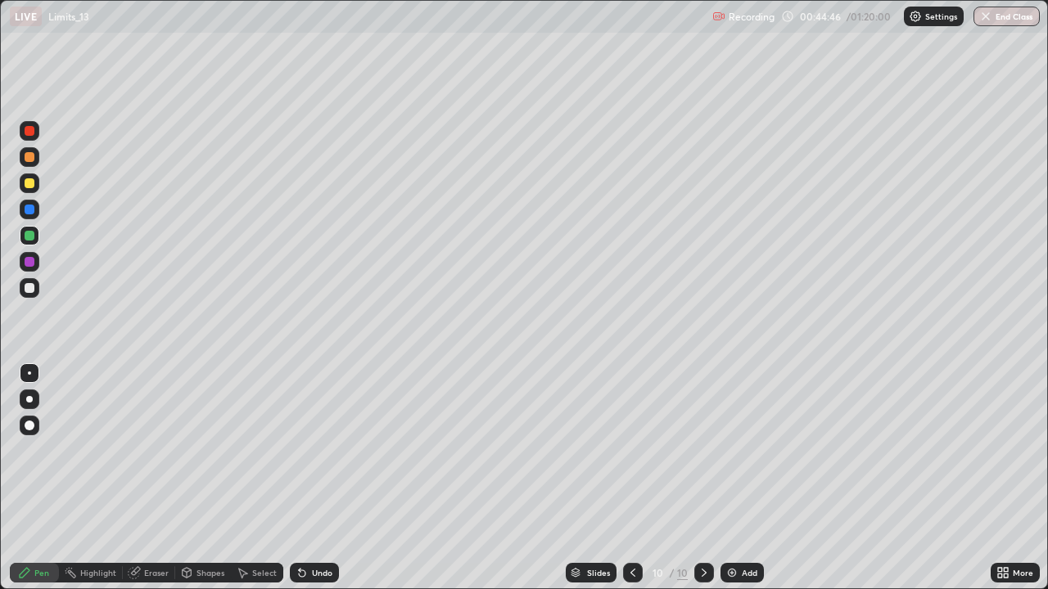
click at [27, 183] on div at bounding box center [30, 183] width 10 height 10
click at [747, 478] on div "Add" at bounding box center [741, 573] width 43 height 20
click at [299, 478] on icon at bounding box center [300, 570] width 2 height 2
click at [313, 478] on div "Undo" at bounding box center [322, 573] width 20 height 8
click at [734, 478] on img at bounding box center [731, 573] width 13 height 13
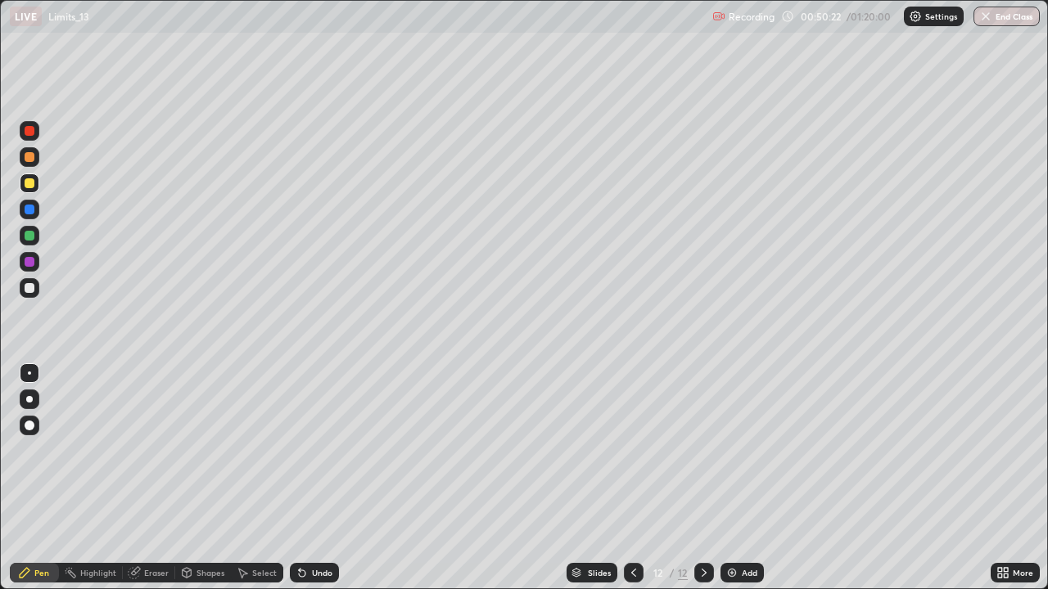
click at [26, 213] on div at bounding box center [30, 210] width 10 height 10
click at [28, 240] on div at bounding box center [30, 236] width 10 height 10
click at [320, 478] on div "Undo" at bounding box center [322, 573] width 20 height 8
click at [321, 478] on div "Undo" at bounding box center [314, 573] width 49 height 20
click at [323, 478] on div "Undo" at bounding box center [322, 573] width 20 height 8
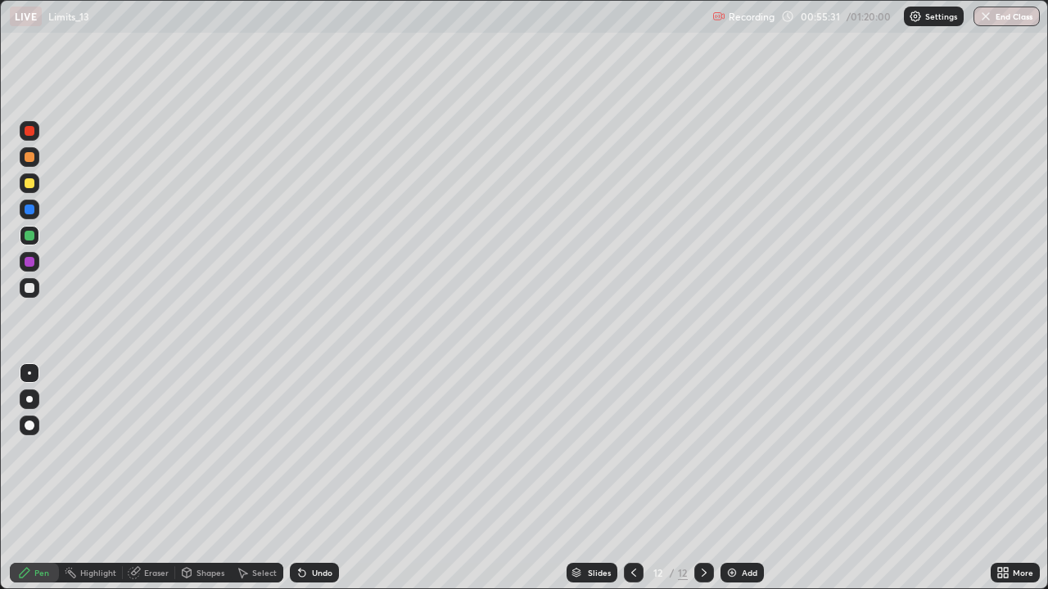
click at [624, 478] on div at bounding box center [634, 573] width 20 height 20
click at [29, 288] on div at bounding box center [30, 288] width 10 height 10
click at [270, 478] on div "Select" at bounding box center [264, 573] width 25 height 8
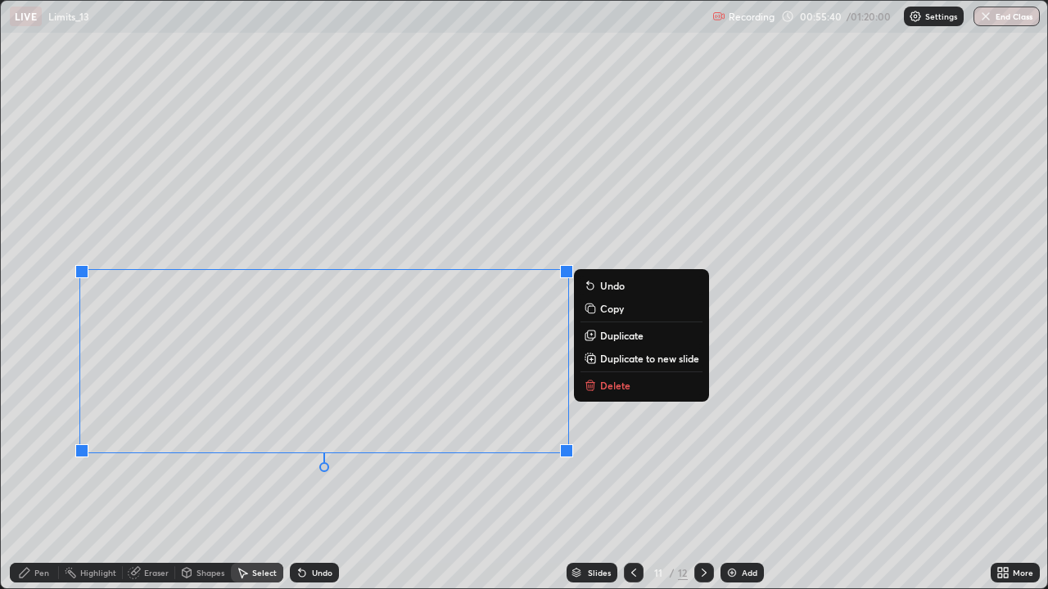
click at [662, 384] on button "Delete" at bounding box center [641, 386] width 122 height 20
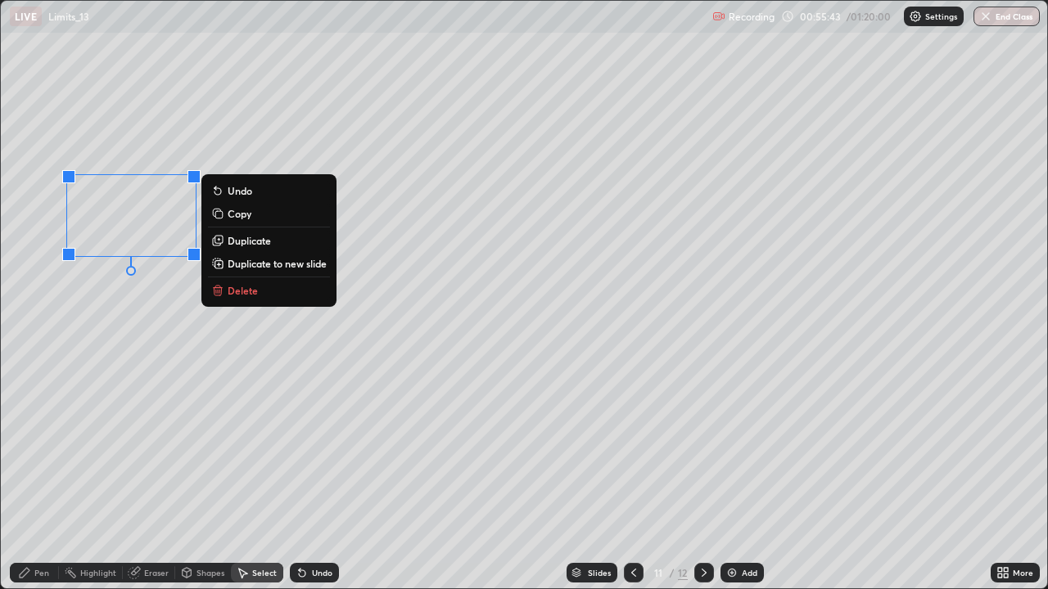
click at [314, 297] on button "Delete" at bounding box center [269, 291] width 122 height 20
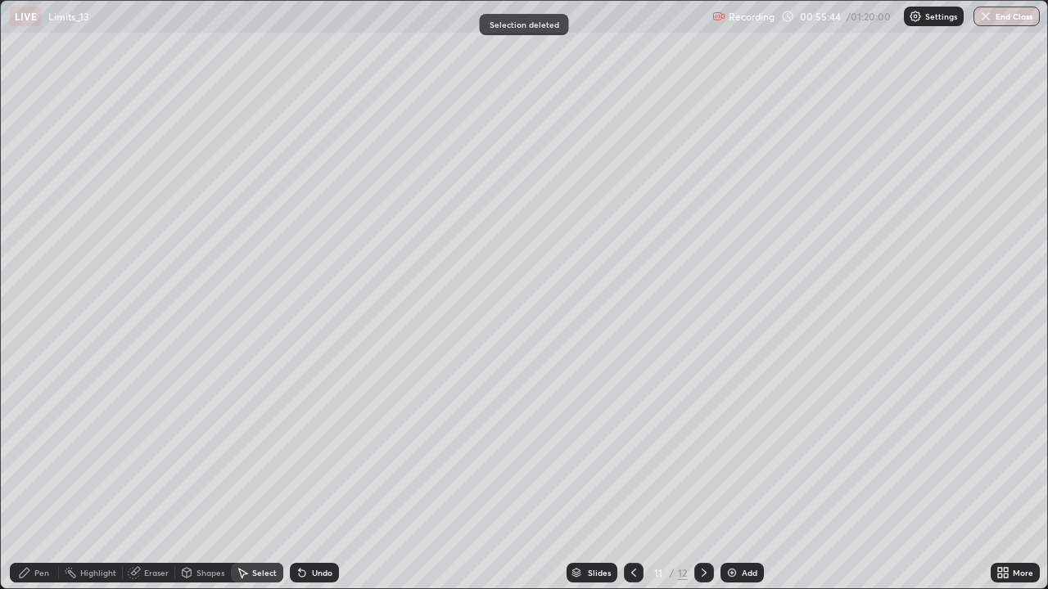
click at [399, 237] on div "0 ° Undo Copy Duplicate Duplicate to new slide Delete" at bounding box center [524, 295] width 1047 height 589
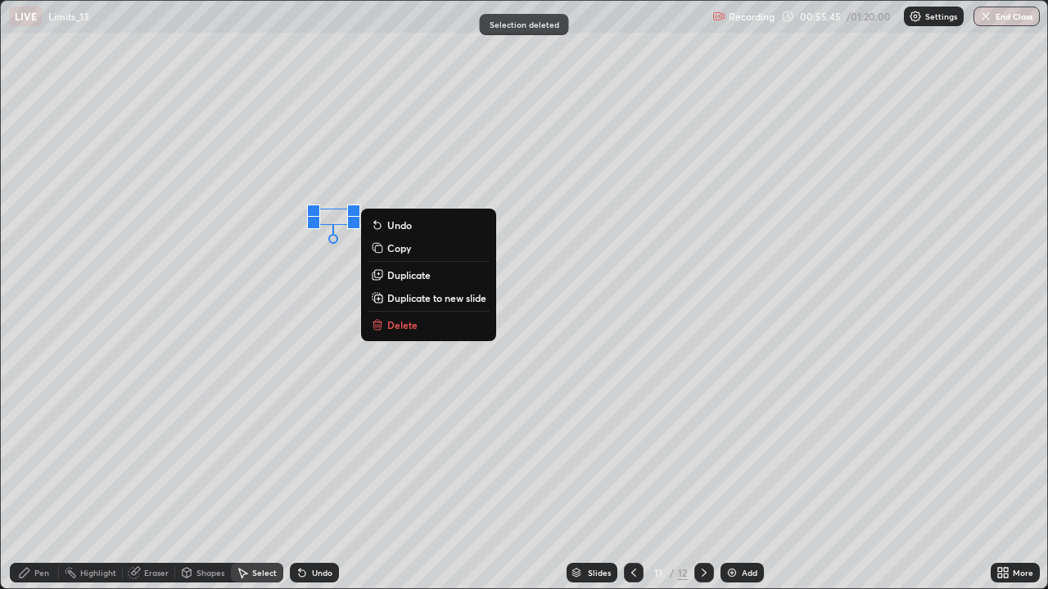
click at [399, 322] on p "Delete" at bounding box center [402, 324] width 30 height 13
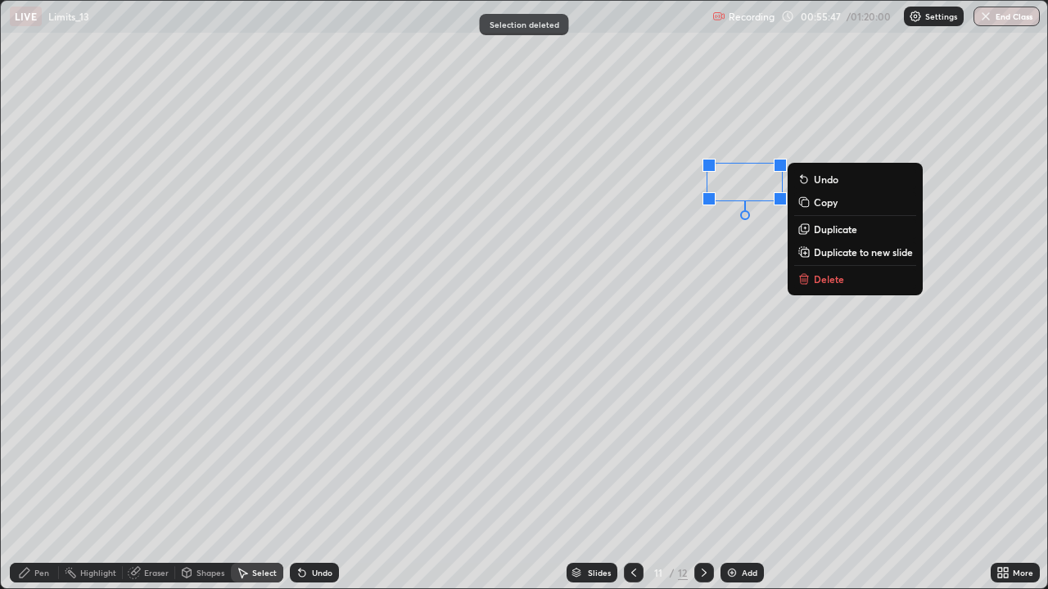
click at [831, 283] on p "Delete" at bounding box center [829, 279] width 30 height 13
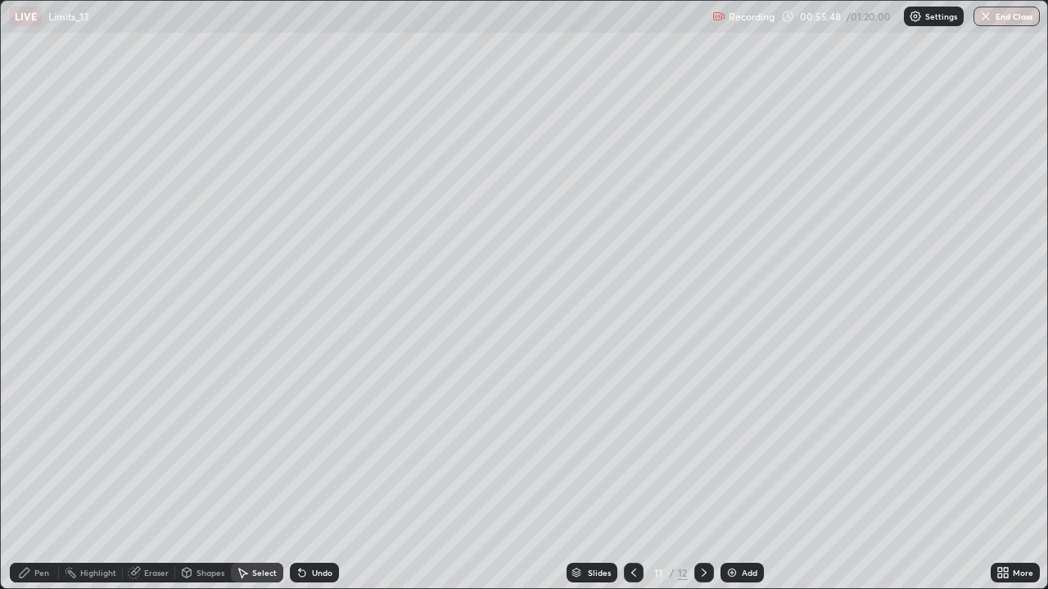
click at [49, 478] on div "Pen" at bounding box center [34, 573] width 49 height 20
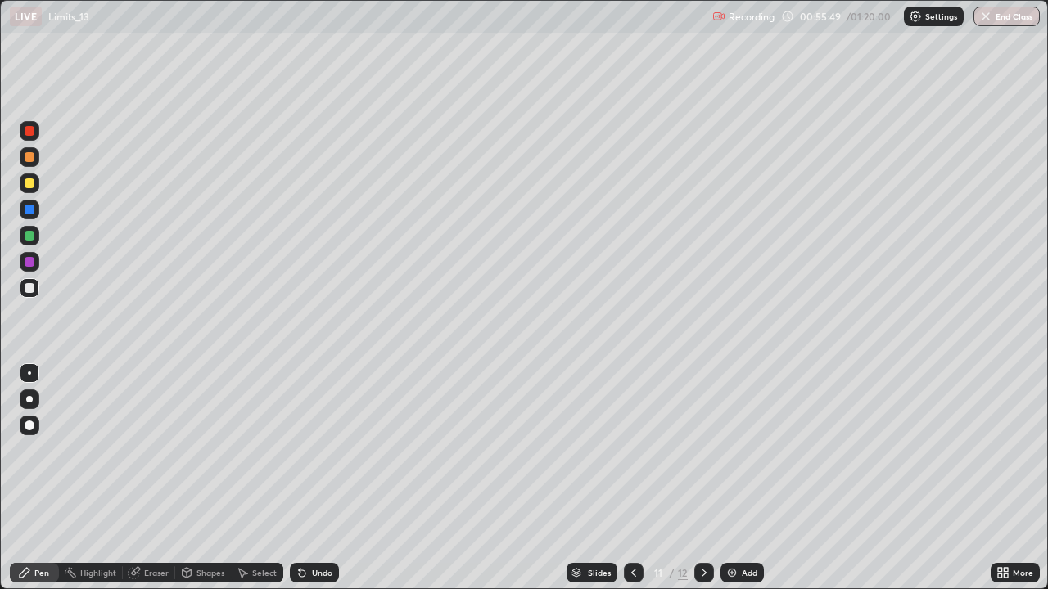
click at [28, 189] on div at bounding box center [30, 184] width 20 height 20
click at [323, 478] on div "Undo" at bounding box center [322, 573] width 20 height 8
click at [167, 478] on div "Eraser" at bounding box center [156, 573] width 25 height 8
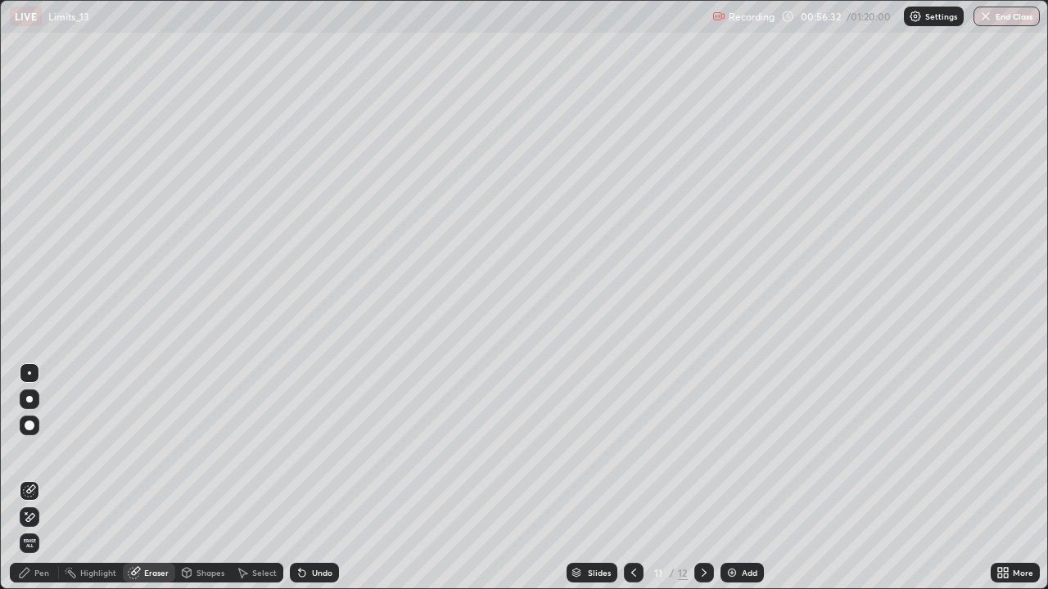
click at [43, 478] on div "Pen" at bounding box center [41, 573] width 15 height 8
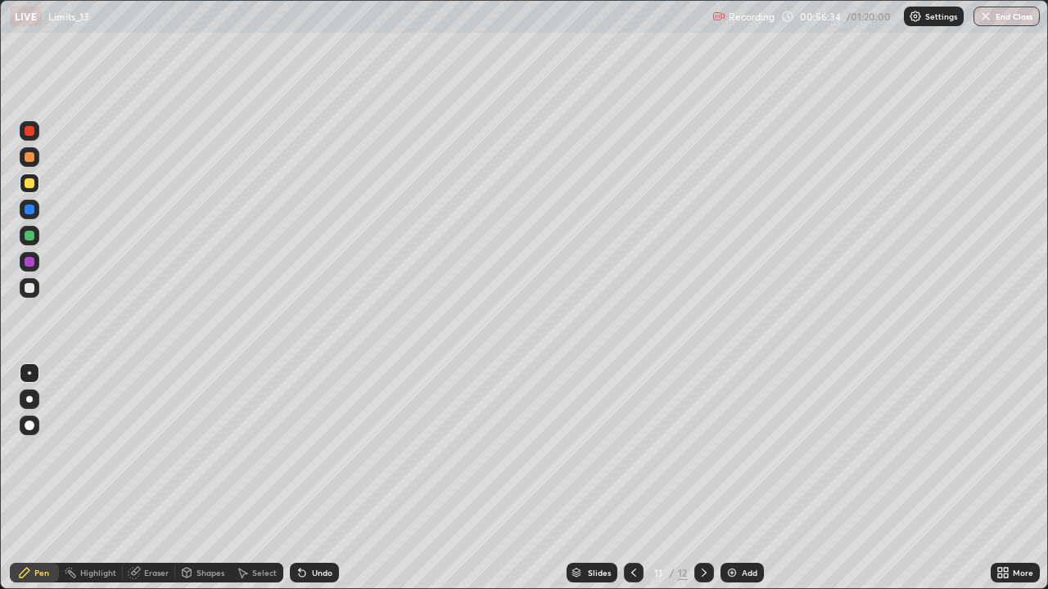
click at [334, 478] on div "Undo" at bounding box center [314, 573] width 49 height 20
click at [332, 478] on div "Undo" at bounding box center [314, 573] width 49 height 20
click at [26, 288] on div at bounding box center [30, 288] width 10 height 10
click at [267, 478] on div "Select" at bounding box center [264, 573] width 25 height 8
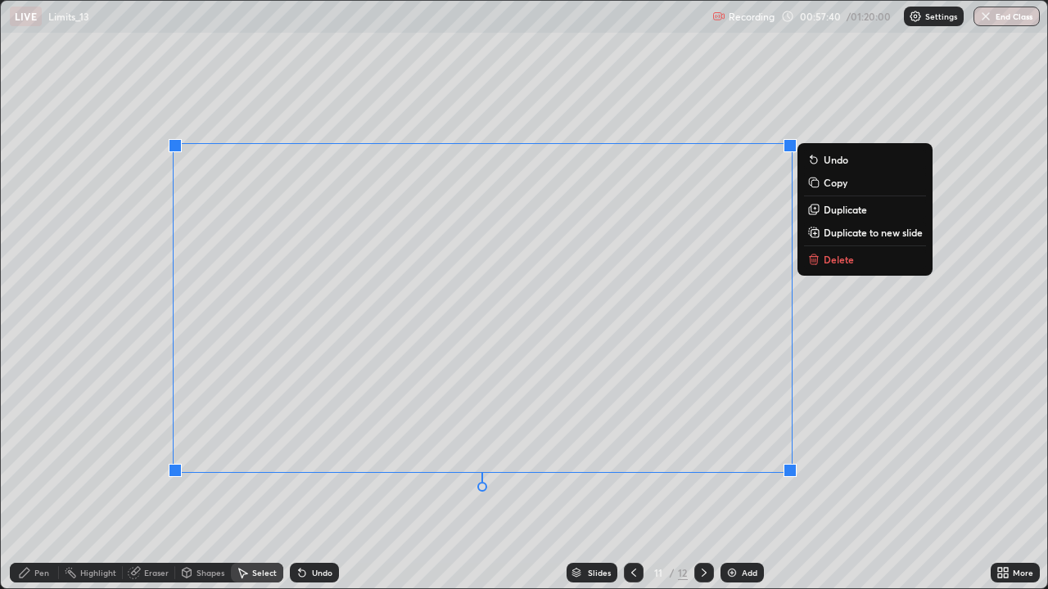
click at [858, 437] on div "0 ° Undo Copy Duplicate Duplicate to new slide Delete" at bounding box center [524, 295] width 1047 height 589
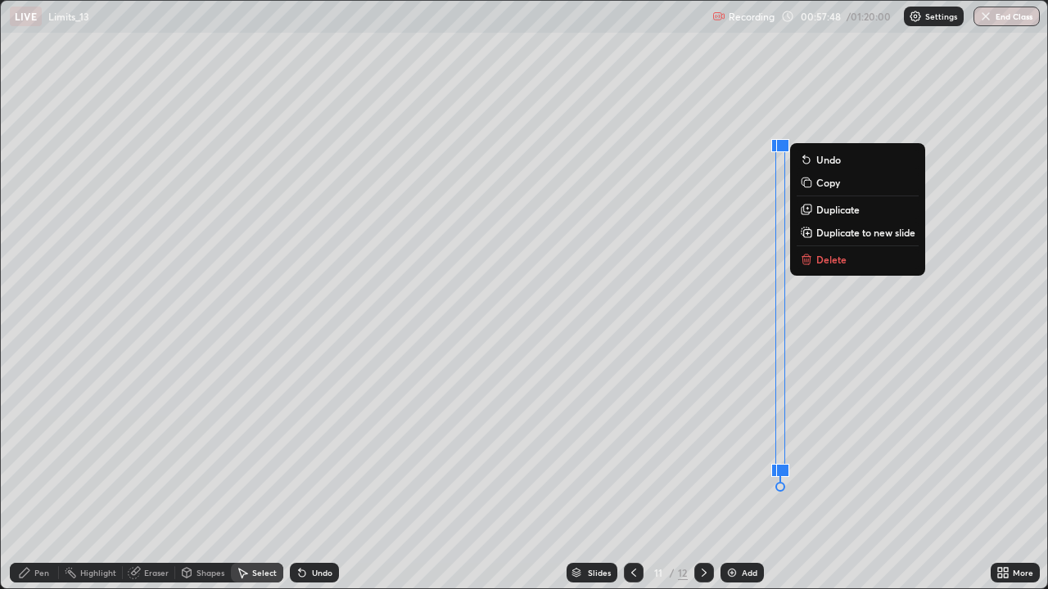
click at [657, 477] on div "0 ° Undo Copy Duplicate Duplicate to new slide Delete" at bounding box center [524, 295] width 1047 height 589
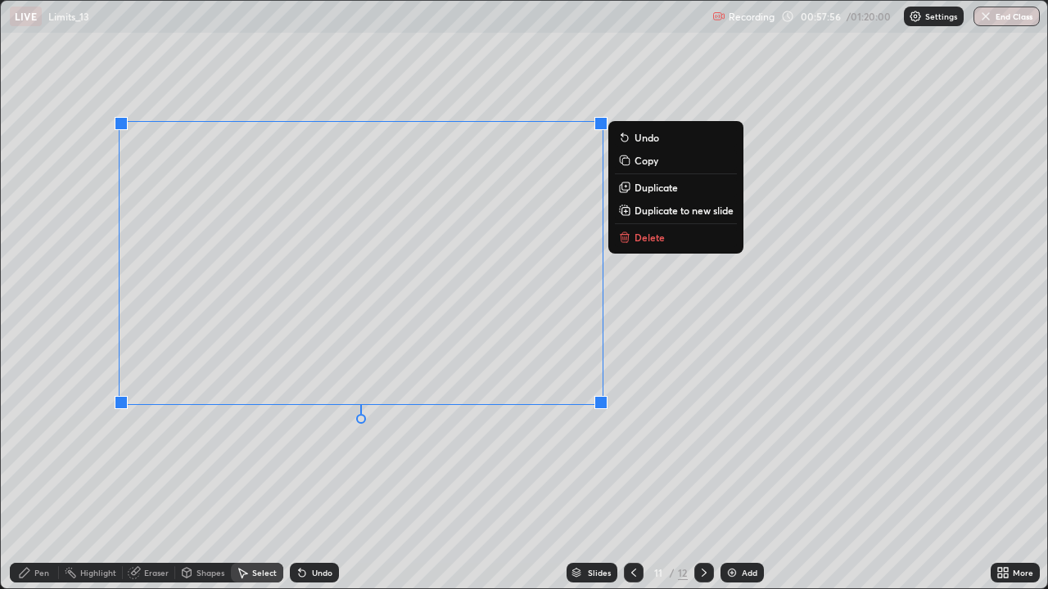
click at [765, 364] on div "0 ° Undo Copy Duplicate Duplicate to new slide Delete" at bounding box center [524, 295] width 1047 height 589
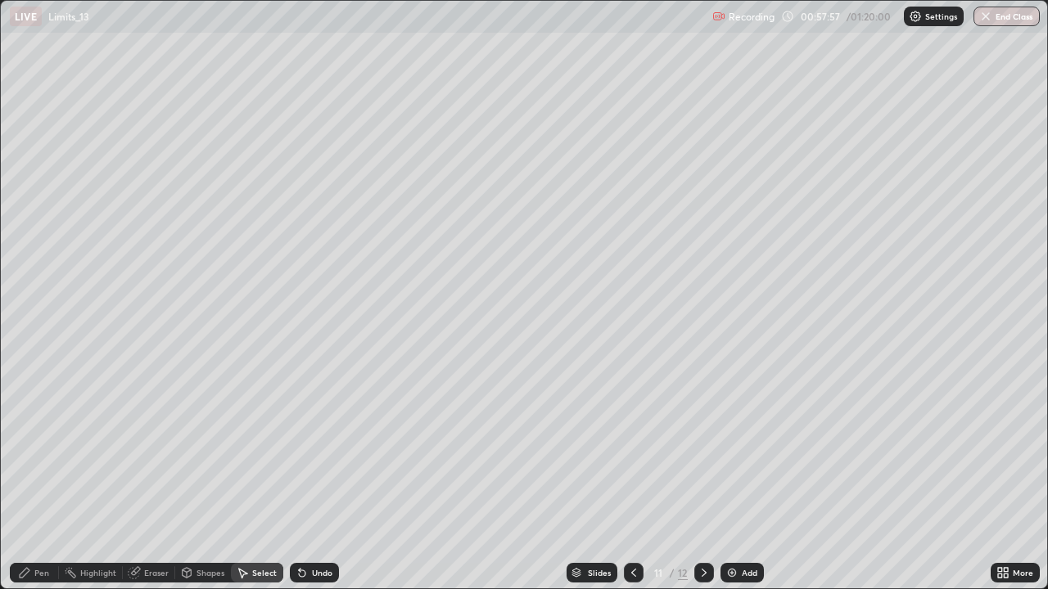
click at [53, 478] on div "Pen" at bounding box center [34, 573] width 49 height 20
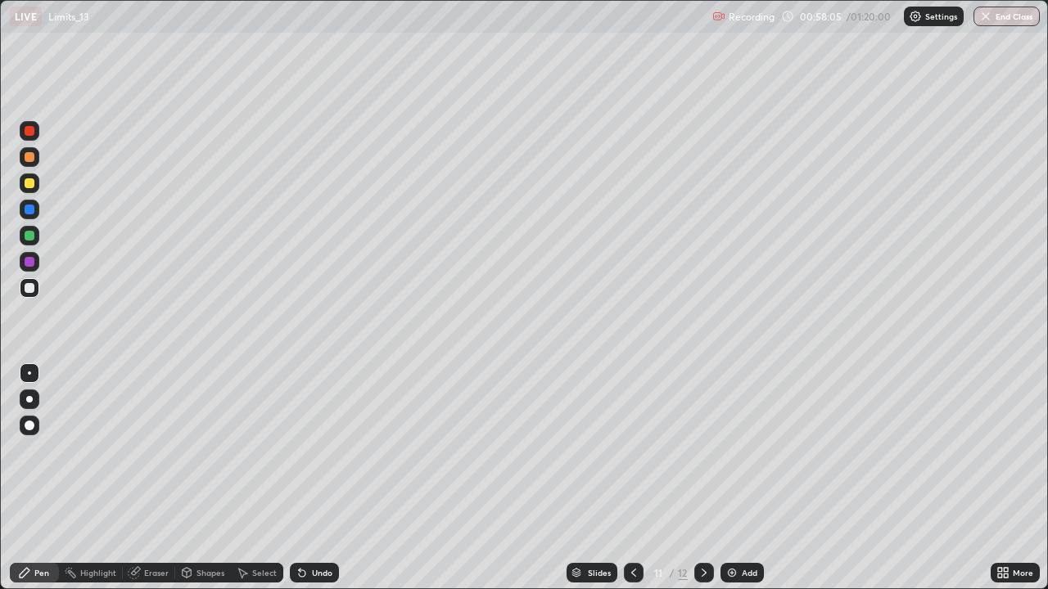
click at [144, 478] on div "Eraser" at bounding box center [156, 573] width 25 height 8
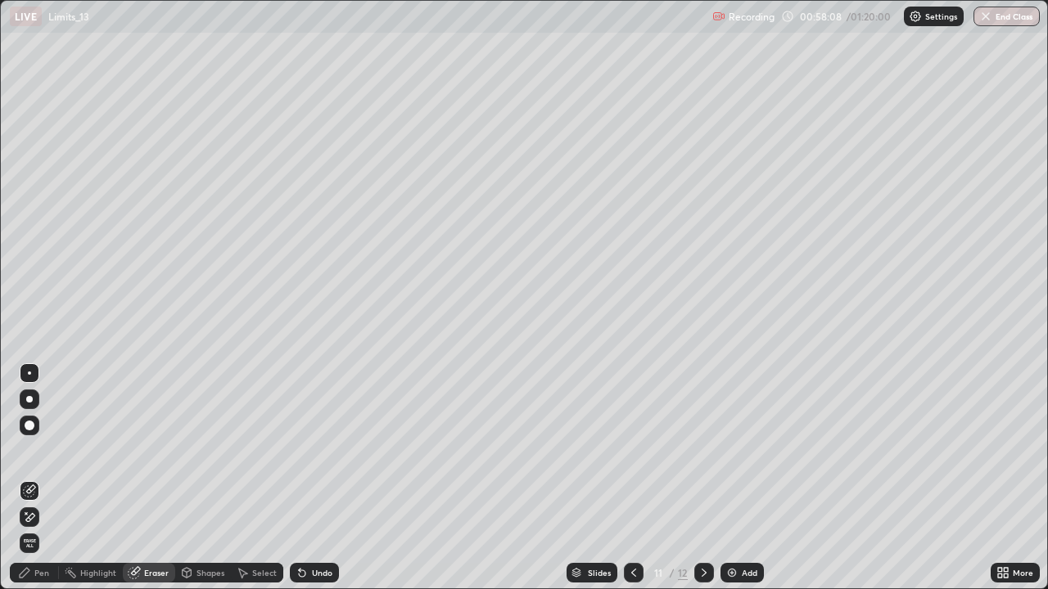
click at [39, 478] on div "Pen" at bounding box center [34, 573] width 49 height 20
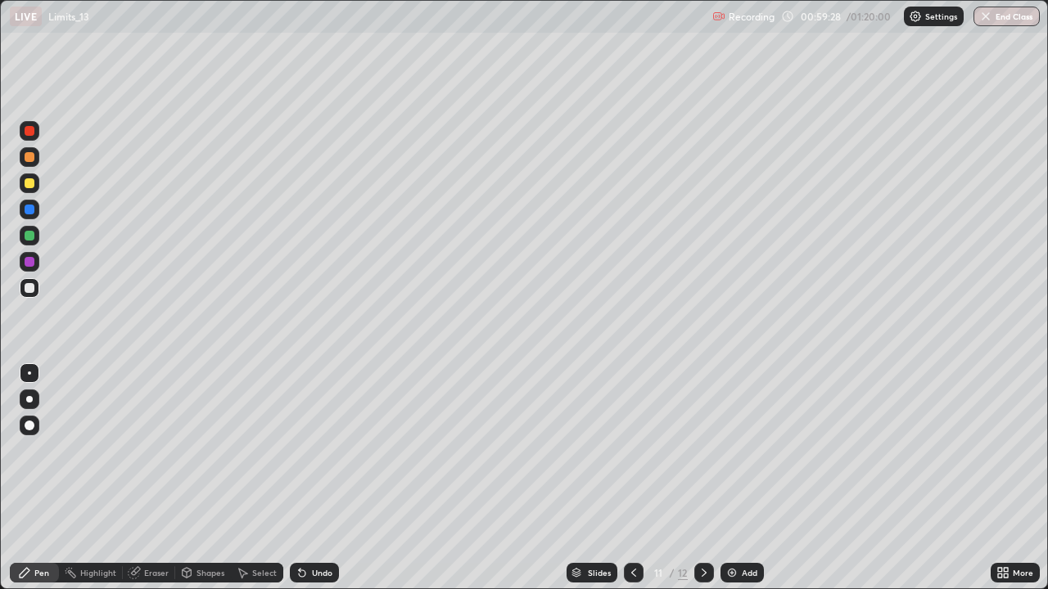
click at [33, 182] on div at bounding box center [30, 183] width 10 height 10
click at [27, 242] on div at bounding box center [30, 236] width 20 height 20
click at [704, 478] on icon at bounding box center [704, 573] width 13 height 13
click at [705, 478] on div at bounding box center [704, 573] width 20 height 33
click at [742, 478] on div "Add" at bounding box center [741, 573] width 43 height 20
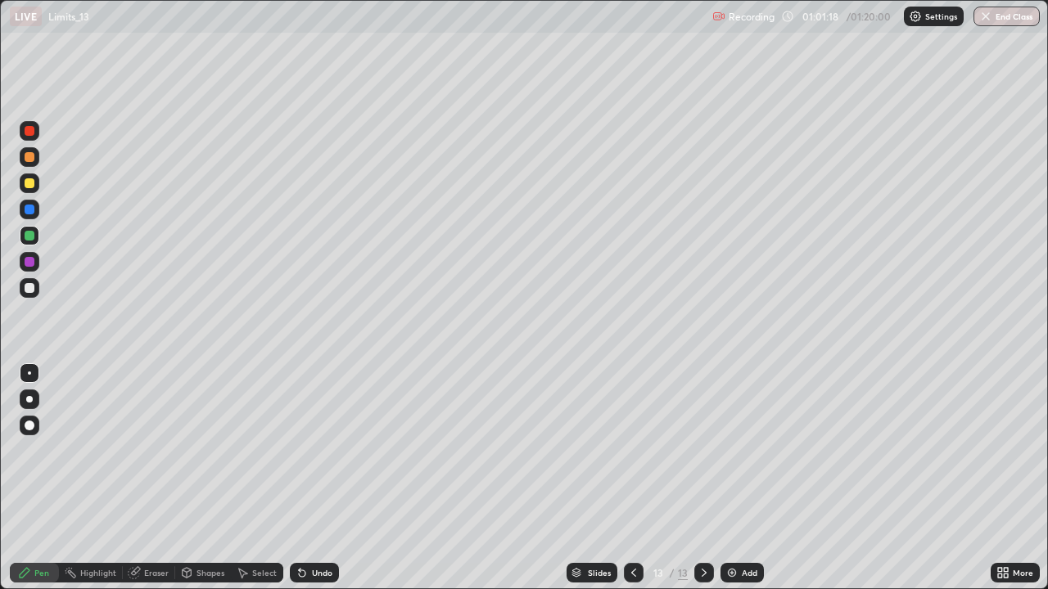
click at [29, 185] on div at bounding box center [30, 183] width 10 height 10
click at [33, 291] on div at bounding box center [30, 288] width 10 height 10
click at [20, 240] on div at bounding box center [30, 236] width 20 height 20
click at [33, 189] on div at bounding box center [30, 184] width 20 height 20
click at [325, 478] on div "Undo" at bounding box center [314, 573] width 49 height 20
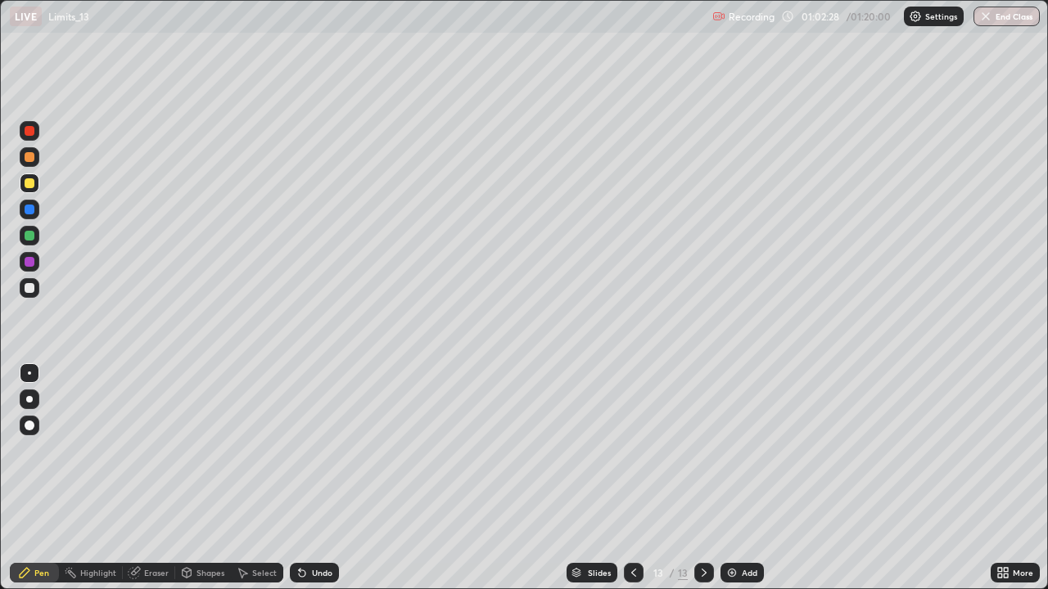
click at [312, 478] on div "Undo" at bounding box center [322, 573] width 20 height 8
click at [326, 478] on div "Undo" at bounding box center [314, 573] width 49 height 20
click at [33, 237] on div at bounding box center [30, 236] width 10 height 10
click at [318, 478] on div "Undo" at bounding box center [314, 573] width 49 height 20
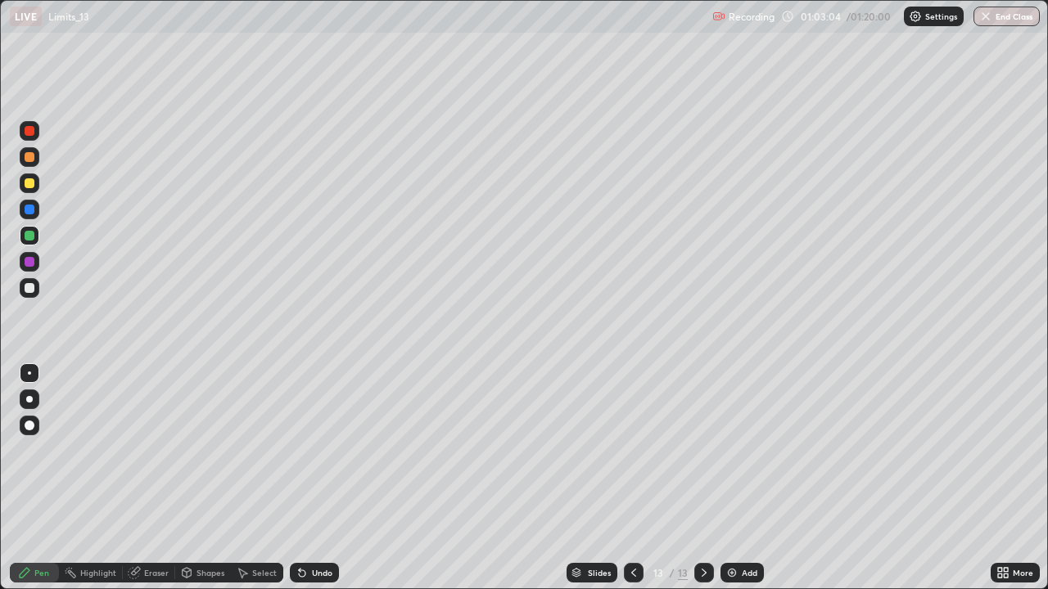
click at [321, 478] on div "Undo" at bounding box center [314, 573] width 49 height 20
click at [326, 478] on div "Undo" at bounding box center [322, 573] width 20 height 8
click at [330, 478] on div "Undo" at bounding box center [322, 573] width 20 height 8
click at [335, 478] on div "Undo" at bounding box center [314, 573] width 49 height 20
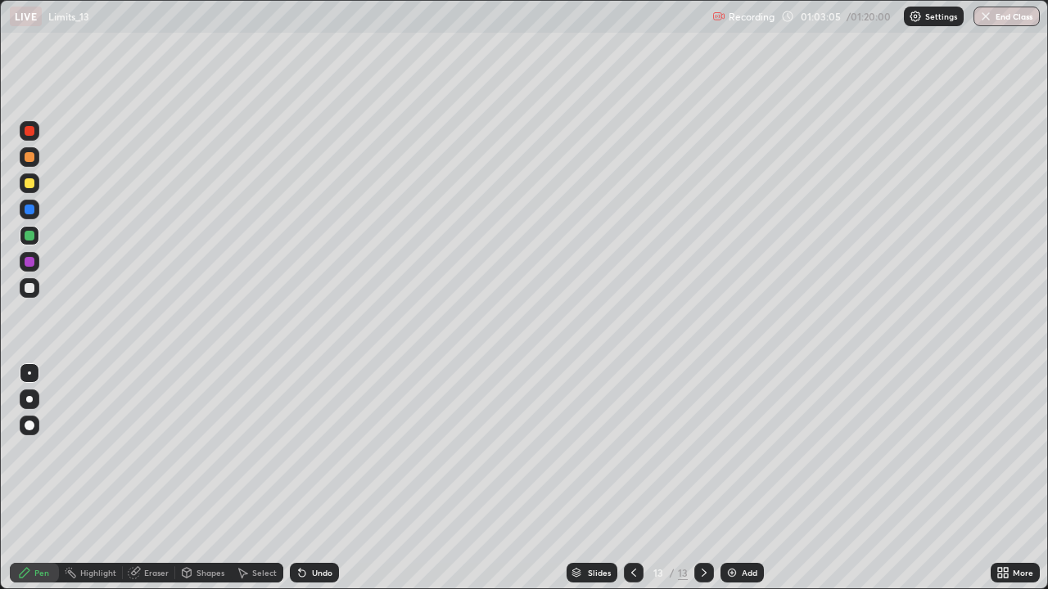
click at [332, 478] on div "Undo" at bounding box center [314, 573] width 49 height 20
click at [334, 478] on div "Undo" at bounding box center [314, 573] width 49 height 20
click at [335, 478] on div "Undo" at bounding box center [314, 573] width 49 height 20
click at [271, 478] on div "Select" at bounding box center [264, 573] width 25 height 8
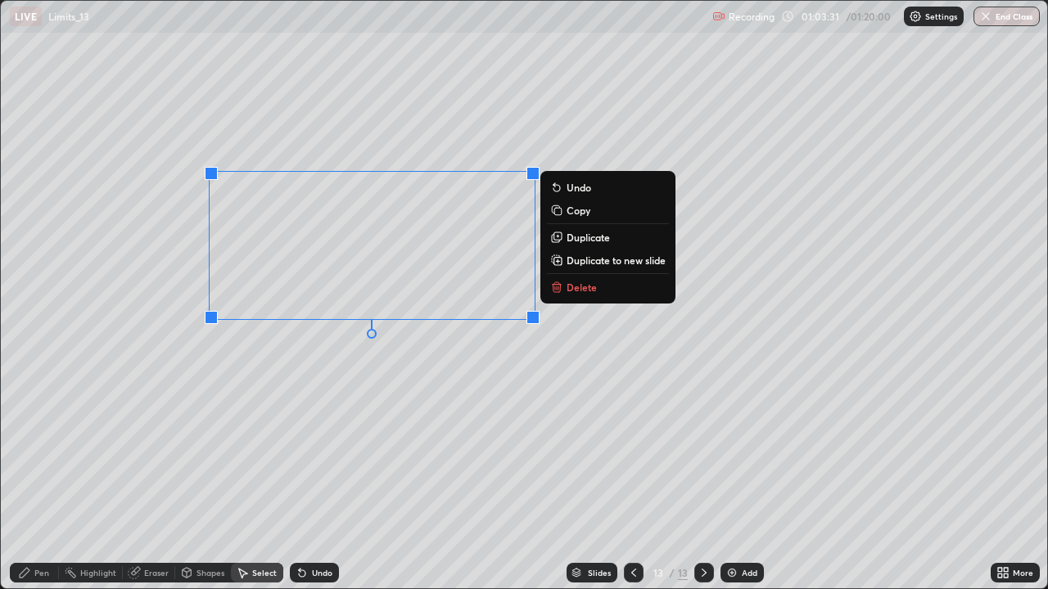
click at [580, 282] on p "Delete" at bounding box center [582, 287] width 30 height 13
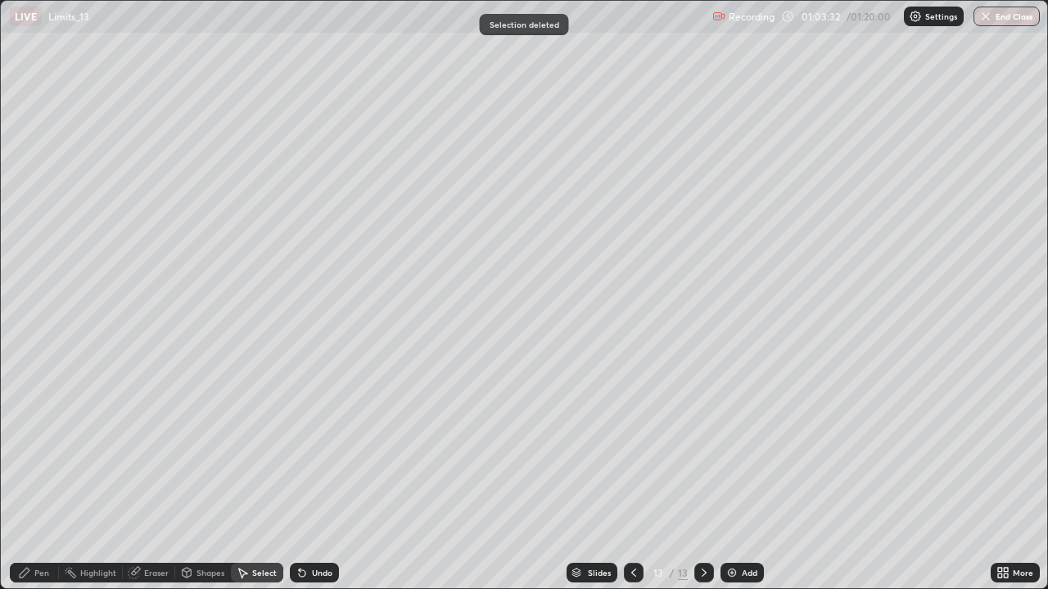
click at [46, 478] on div "Pen" at bounding box center [34, 573] width 49 height 33
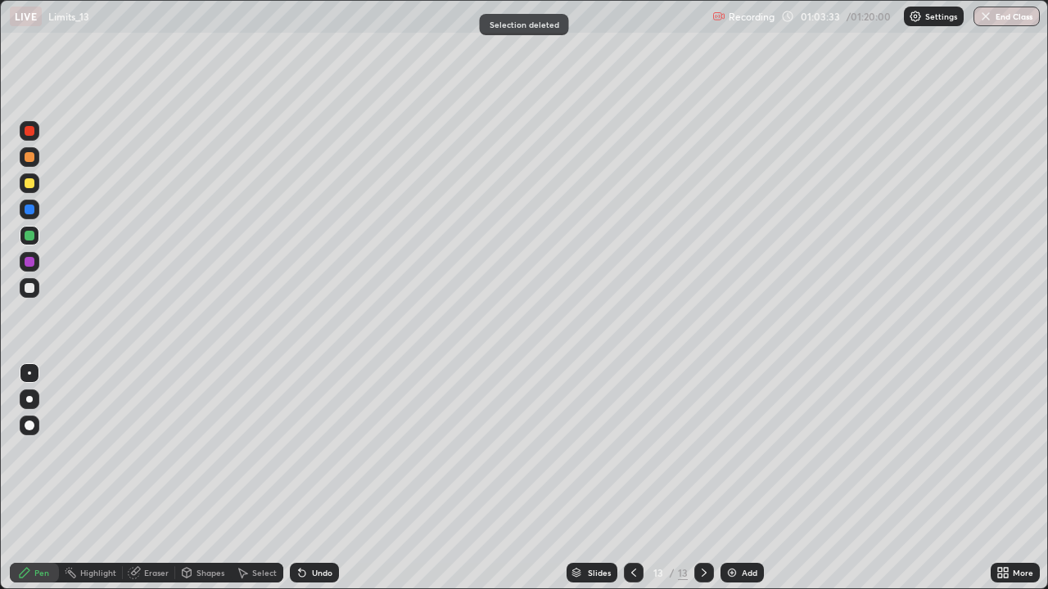
click at [30, 183] on div at bounding box center [30, 183] width 10 height 10
click at [322, 478] on div "Undo" at bounding box center [322, 573] width 20 height 8
click at [312, 478] on div "Undo" at bounding box center [322, 573] width 20 height 8
click at [313, 478] on div "Undo" at bounding box center [314, 573] width 49 height 20
click at [34, 242] on div at bounding box center [30, 236] width 20 height 20
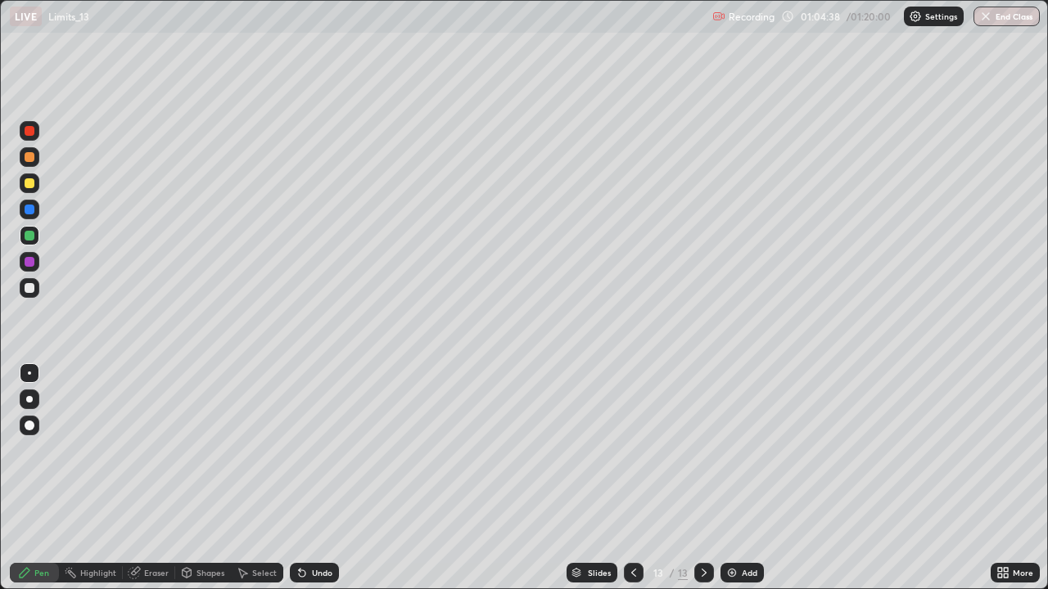
click at [29, 290] on div at bounding box center [30, 288] width 10 height 10
click at [312, 478] on div "Undo" at bounding box center [314, 573] width 49 height 20
click at [314, 478] on div "Undo" at bounding box center [314, 573] width 49 height 20
click at [29, 210] on div at bounding box center [30, 210] width 10 height 10
click at [29, 187] on div at bounding box center [30, 183] width 10 height 10
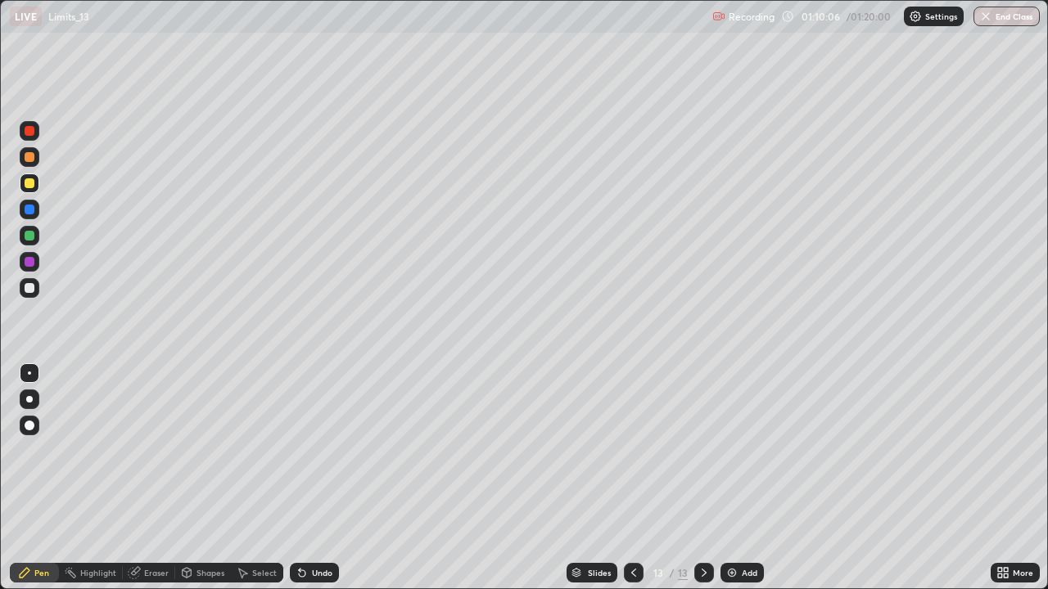
click at [29, 163] on div at bounding box center [30, 157] width 20 height 20
click at [735, 478] on img at bounding box center [731, 573] width 13 height 13
click at [33, 237] on div at bounding box center [30, 236] width 10 height 10
click at [29, 288] on div at bounding box center [30, 288] width 10 height 10
click at [28, 288] on div at bounding box center [30, 288] width 10 height 10
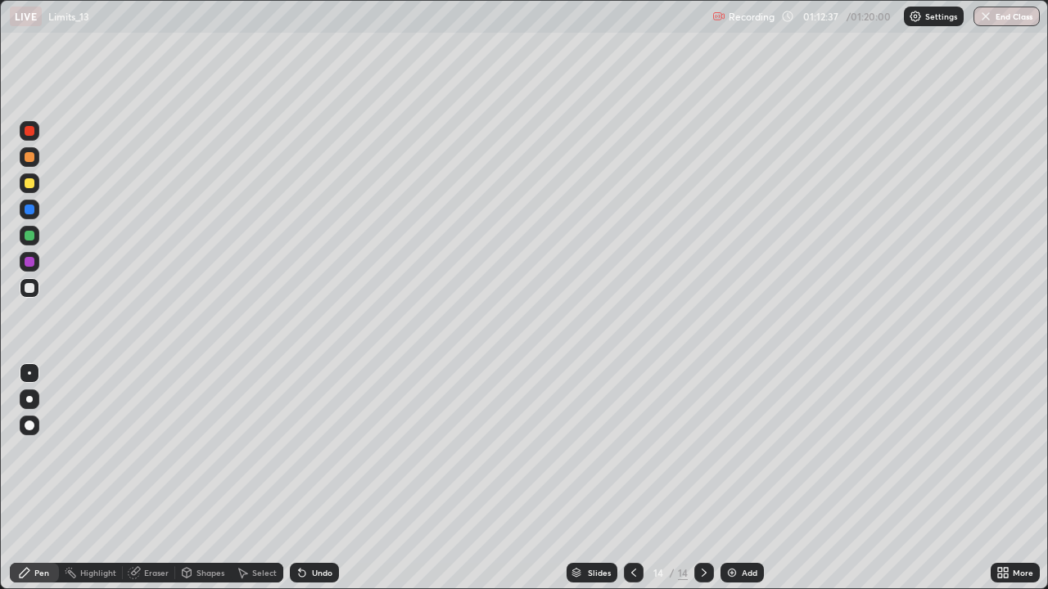
click at [306, 478] on div "Undo" at bounding box center [314, 573] width 49 height 20
click at [306, 478] on icon at bounding box center [302, 573] width 13 height 13
click at [299, 478] on icon at bounding box center [300, 570] width 2 height 2
click at [298, 478] on div "Undo" at bounding box center [314, 573] width 49 height 20
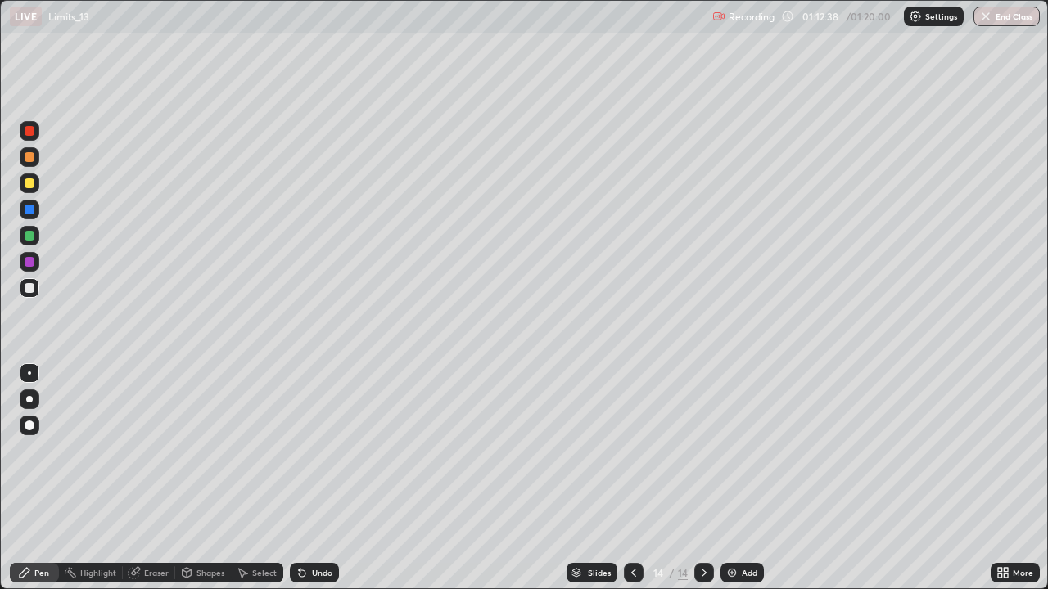
click at [296, 478] on div "Undo" at bounding box center [311, 573] width 56 height 33
click at [299, 478] on icon at bounding box center [300, 570] width 2 height 2
click at [295, 478] on div "Undo" at bounding box center [314, 573] width 49 height 20
click at [331, 478] on div "Undo" at bounding box center [314, 573] width 49 height 20
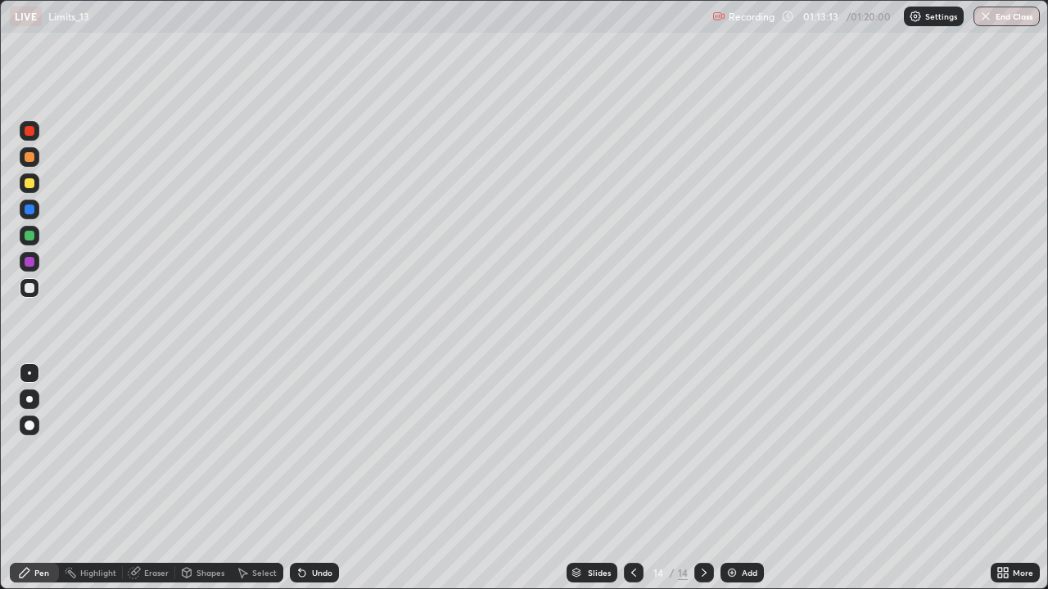
click at [321, 478] on div "Undo" at bounding box center [314, 573] width 49 height 20
click at [314, 478] on div "Undo" at bounding box center [314, 573] width 49 height 20
click at [311, 478] on div "Undo" at bounding box center [314, 573] width 49 height 20
click at [1018, 18] on button "End Class" at bounding box center [1007, 17] width 65 height 20
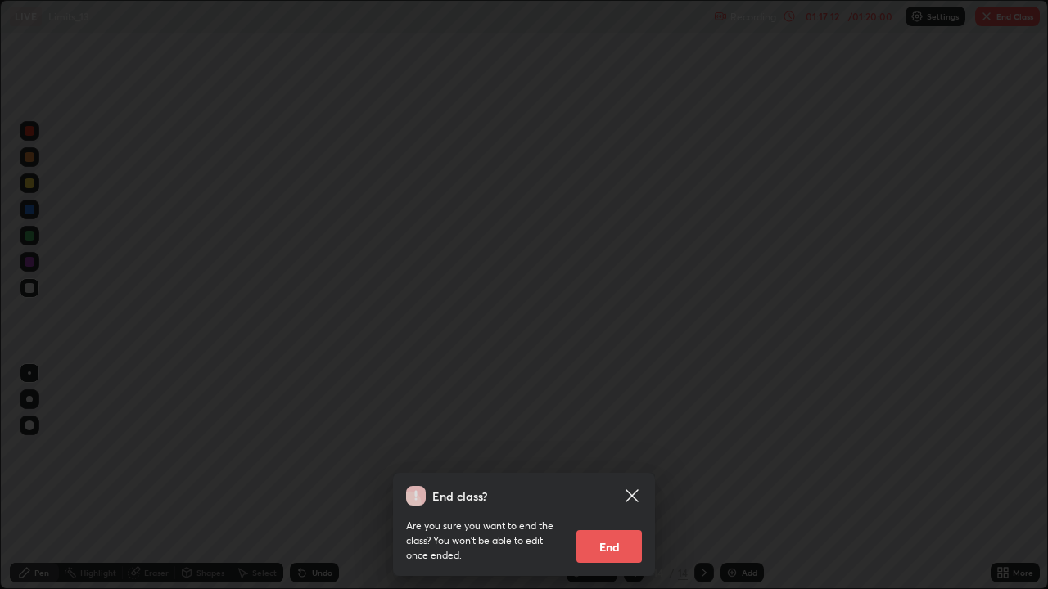
click at [616, 478] on button "End" at bounding box center [608, 547] width 65 height 33
